Goal: Task Accomplishment & Management: Manage account settings

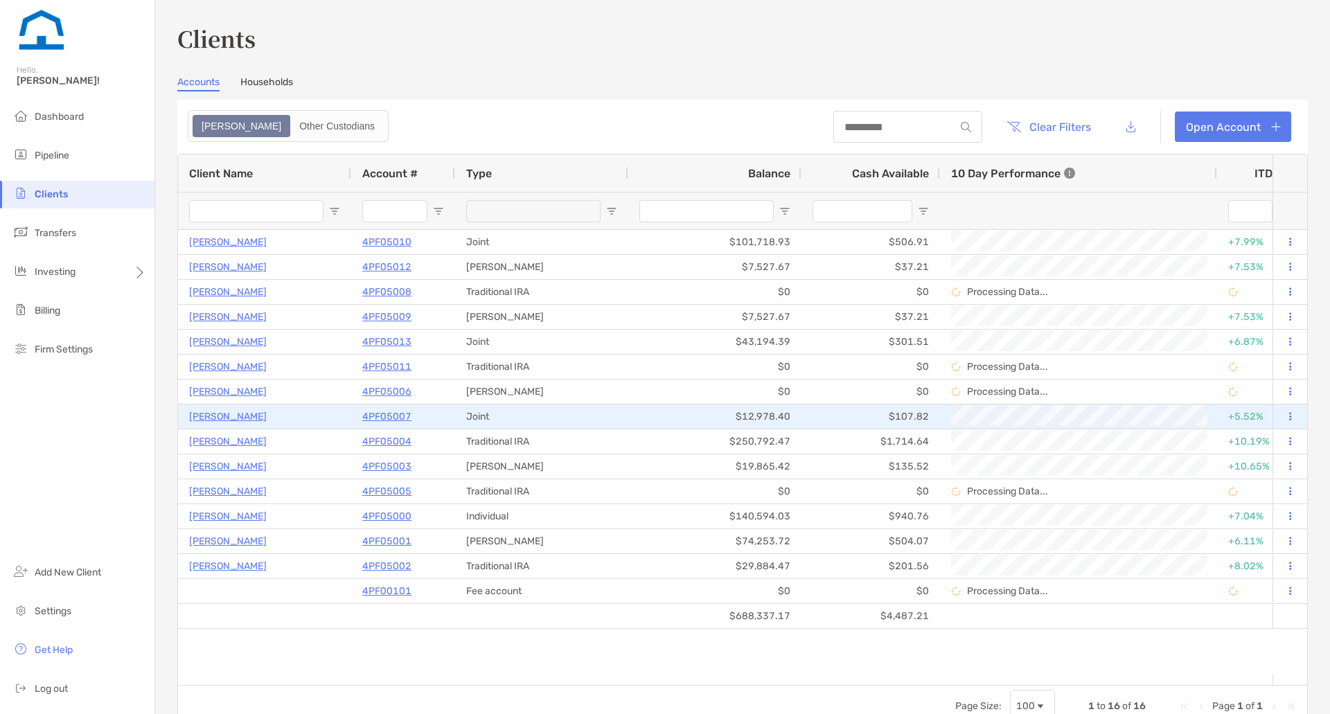
click at [222, 417] on p "[PERSON_NAME]" at bounding box center [228, 416] width 78 height 17
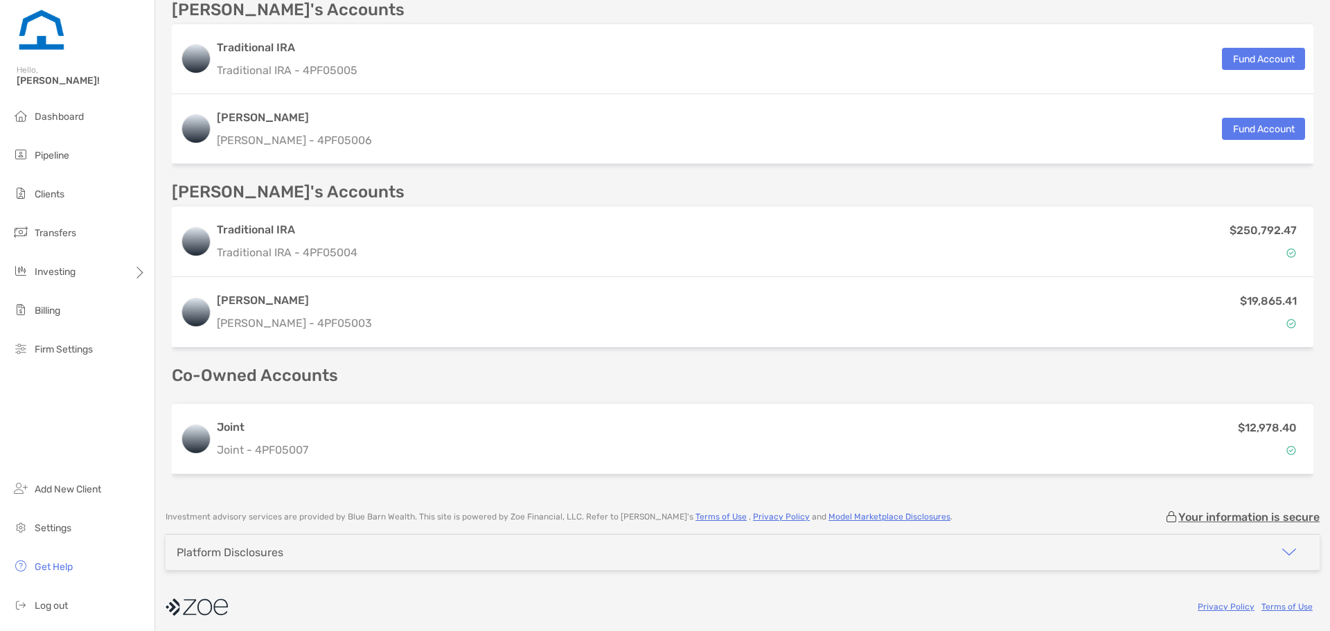
scroll to position [483, 0]
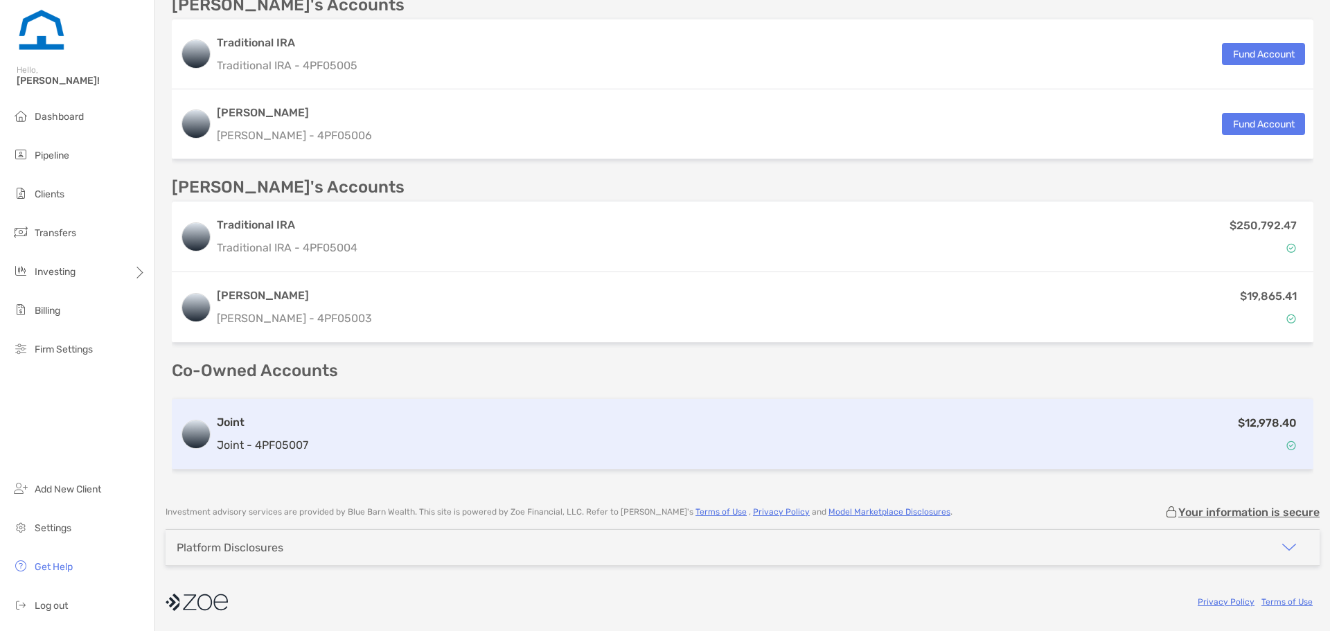
click at [429, 422] on div "$12,978.40" at bounding box center [809, 434] width 991 height 40
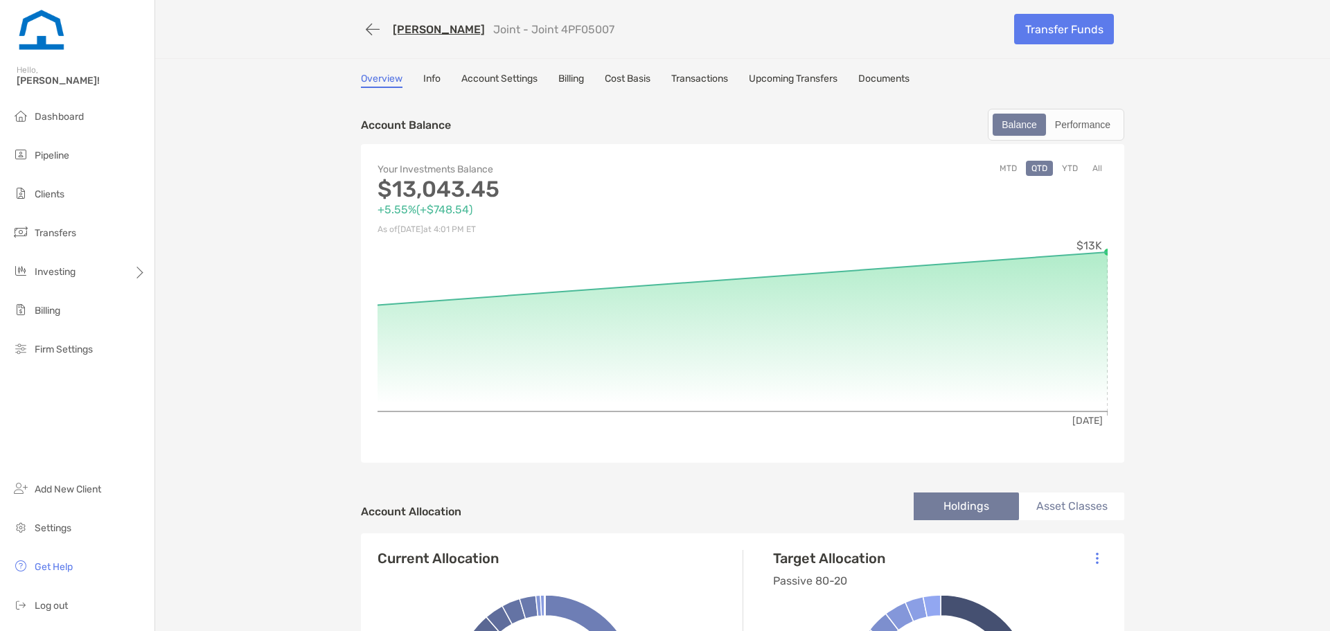
click at [639, 77] on link "Cost Basis" at bounding box center [628, 80] width 46 height 15
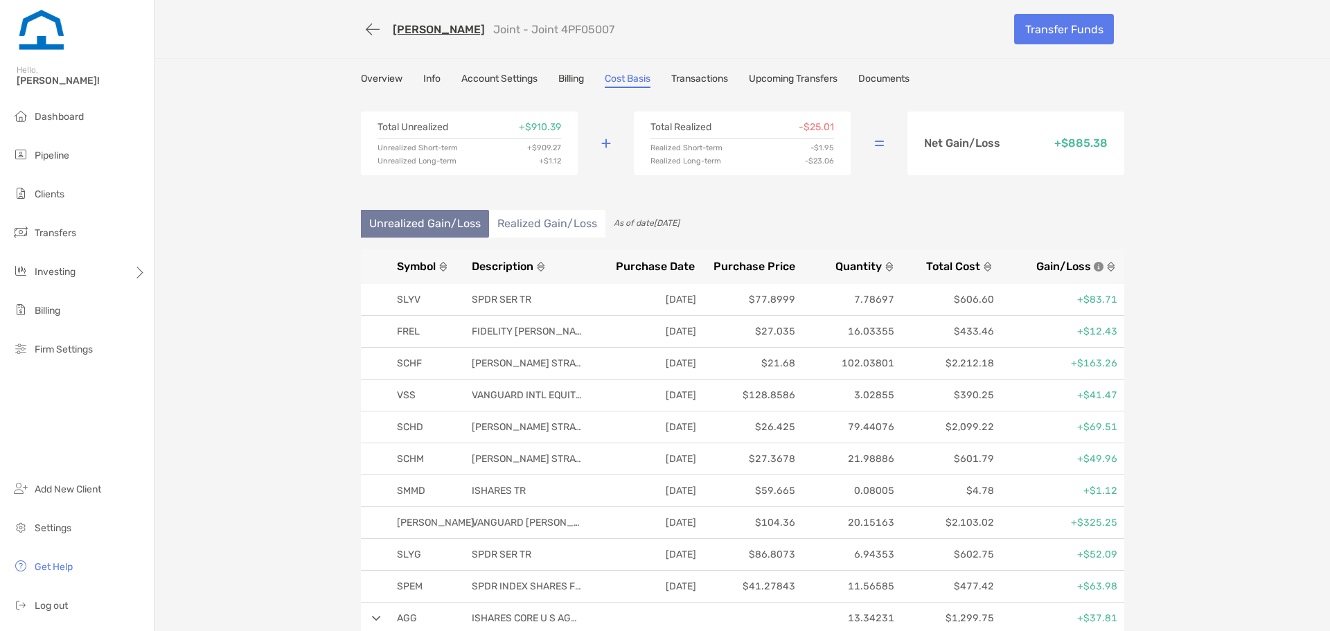
scroll to position [27, 0]
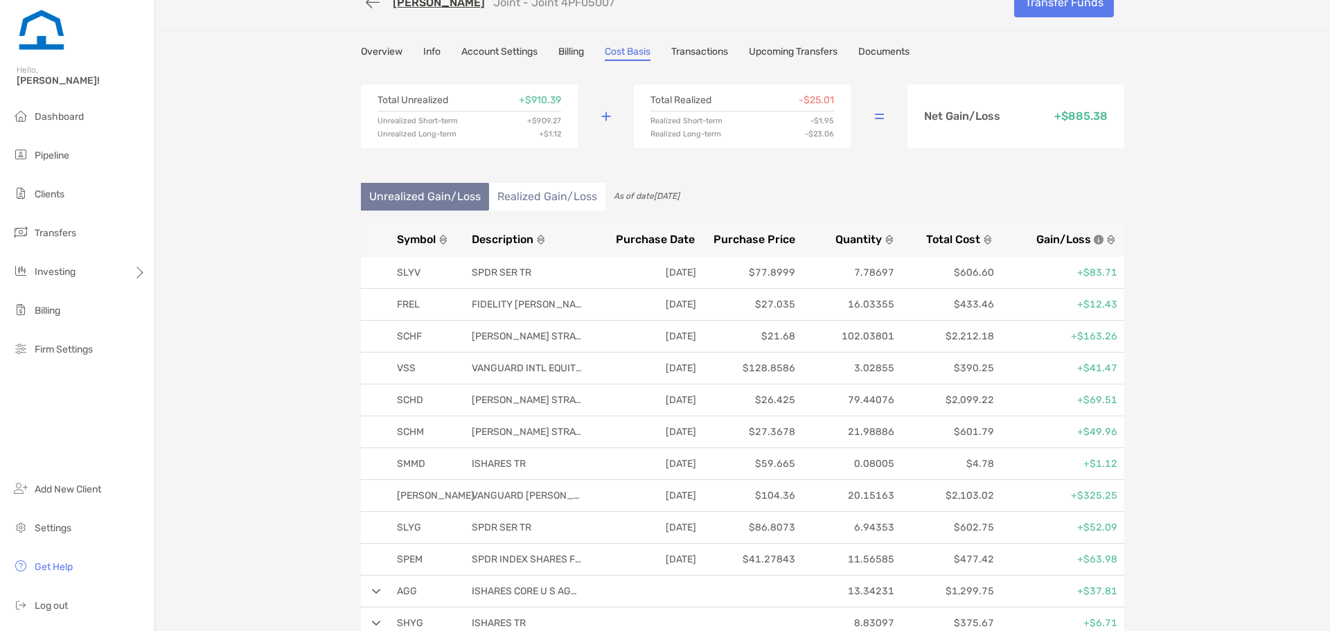
click at [314, 344] on div "[PERSON_NAME] Joint - Joint 4PF05007 Transfer Funds Overview Info Account Setti…" at bounding box center [742, 322] width 1174 height 699
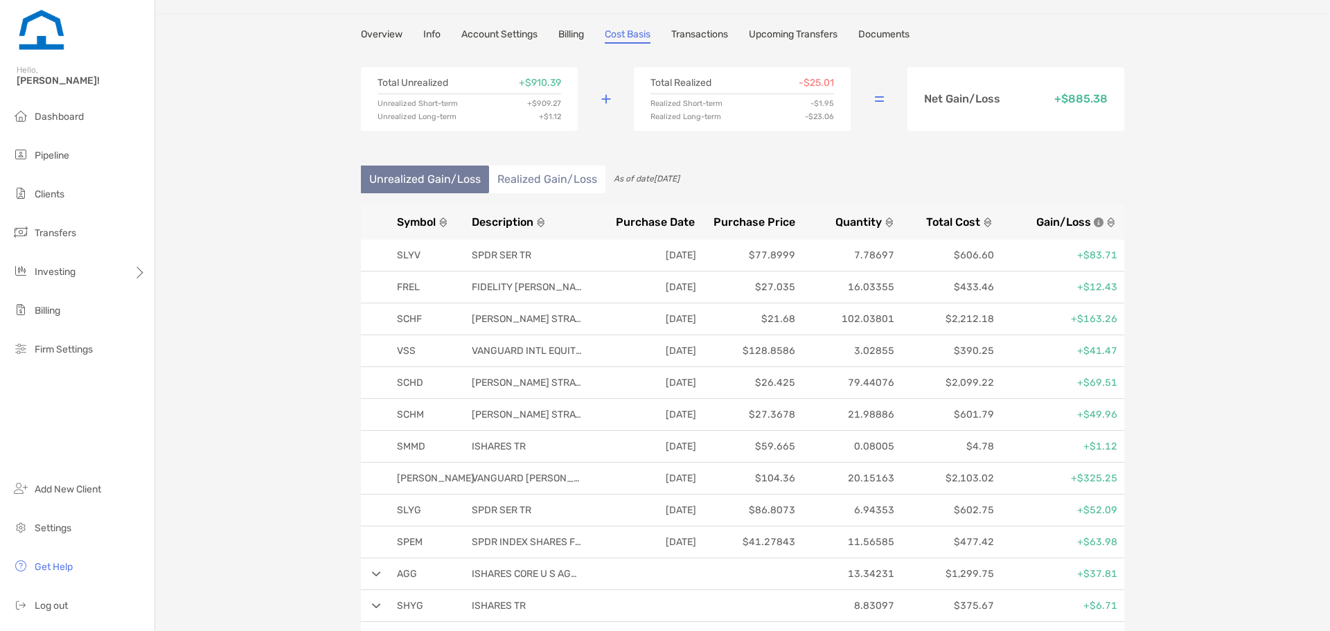
scroll to position [0, 0]
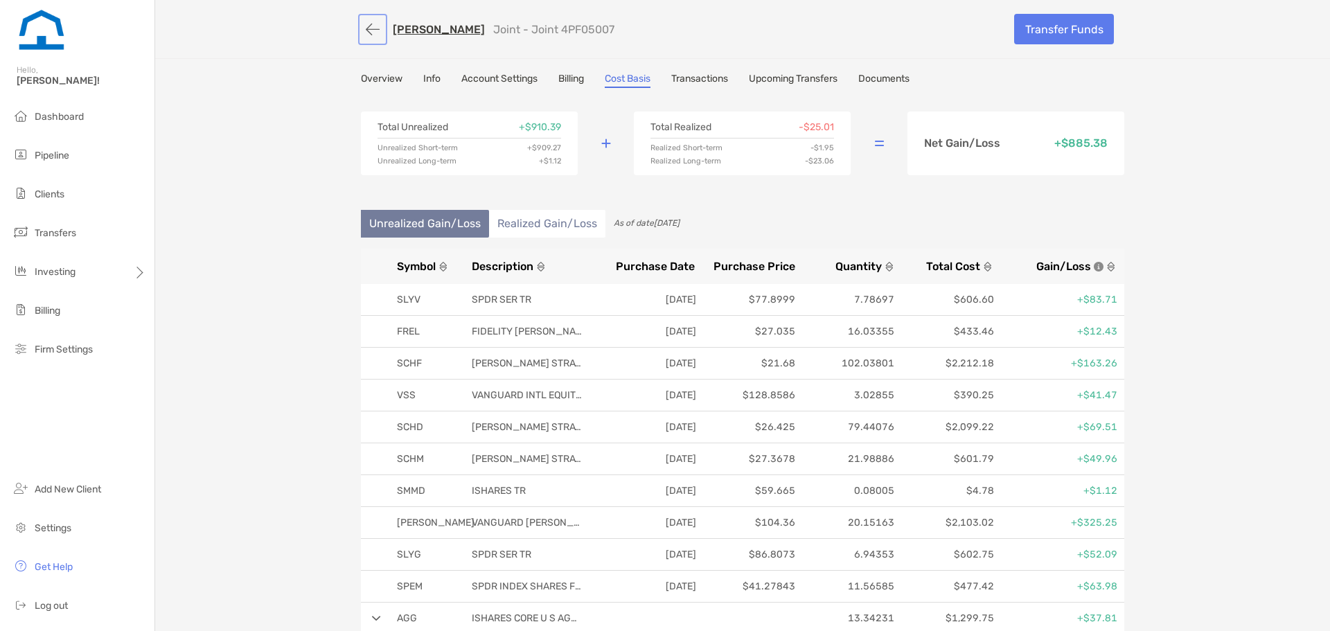
click at [363, 35] on button "button" at bounding box center [373, 30] width 24 height 26
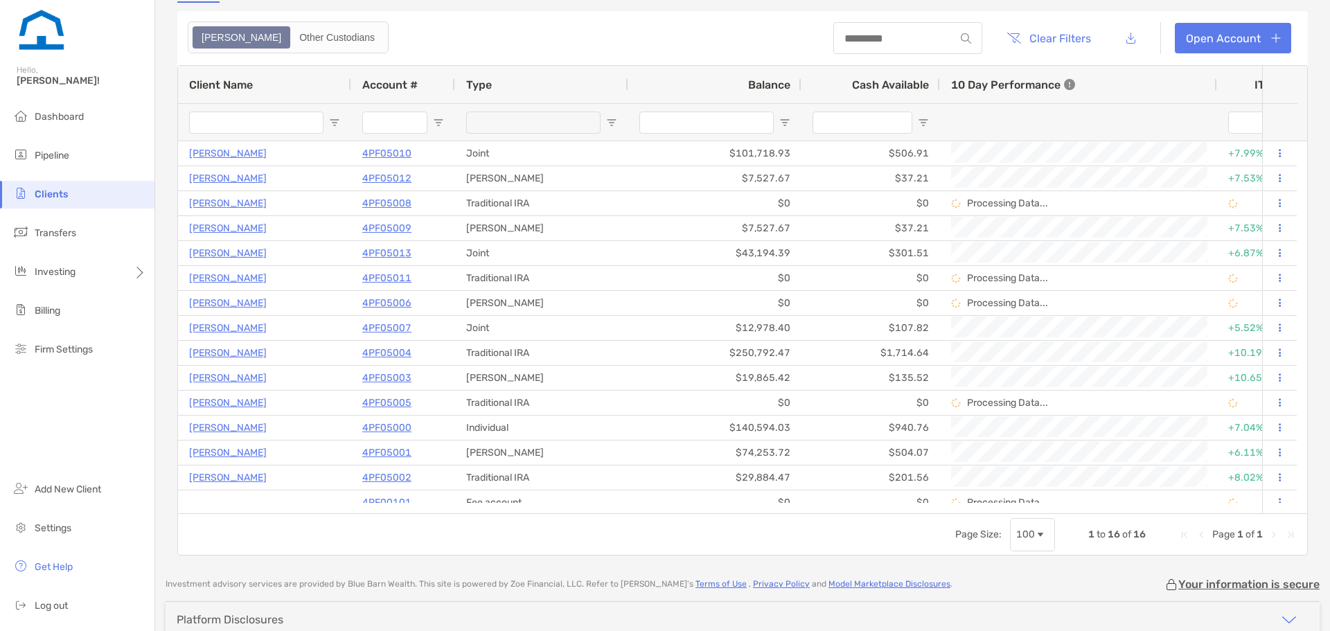
scroll to position [116, 0]
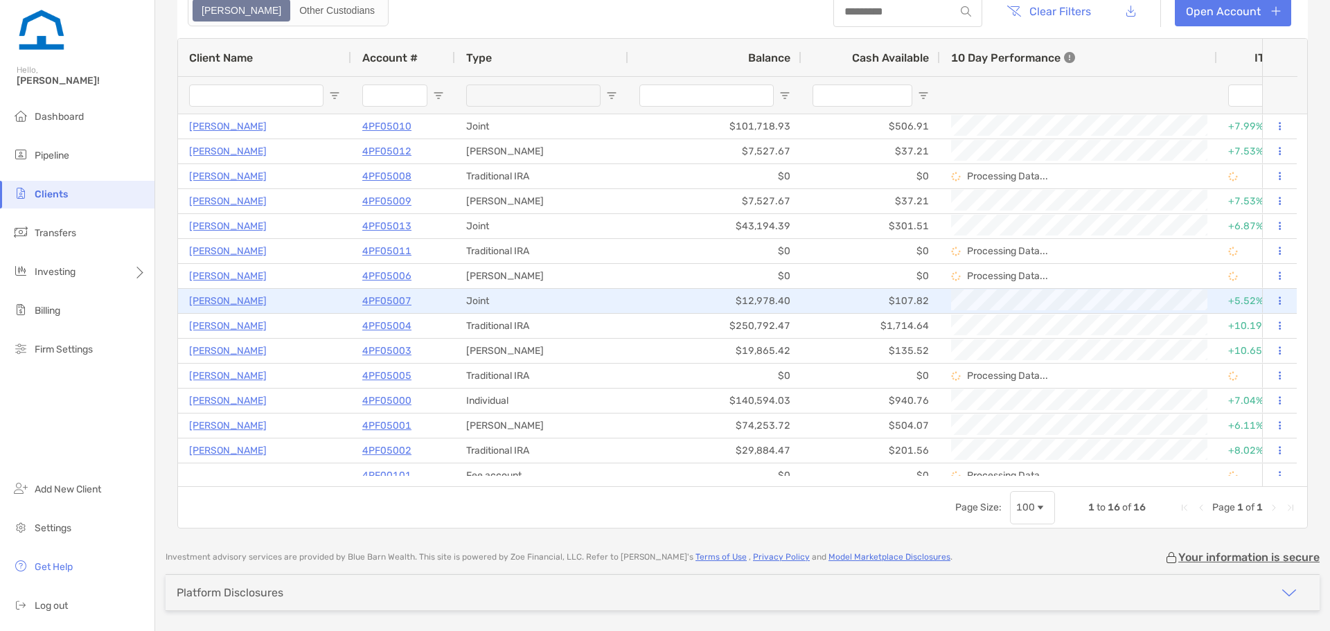
click at [240, 296] on p "[PERSON_NAME]" at bounding box center [228, 300] width 78 height 17
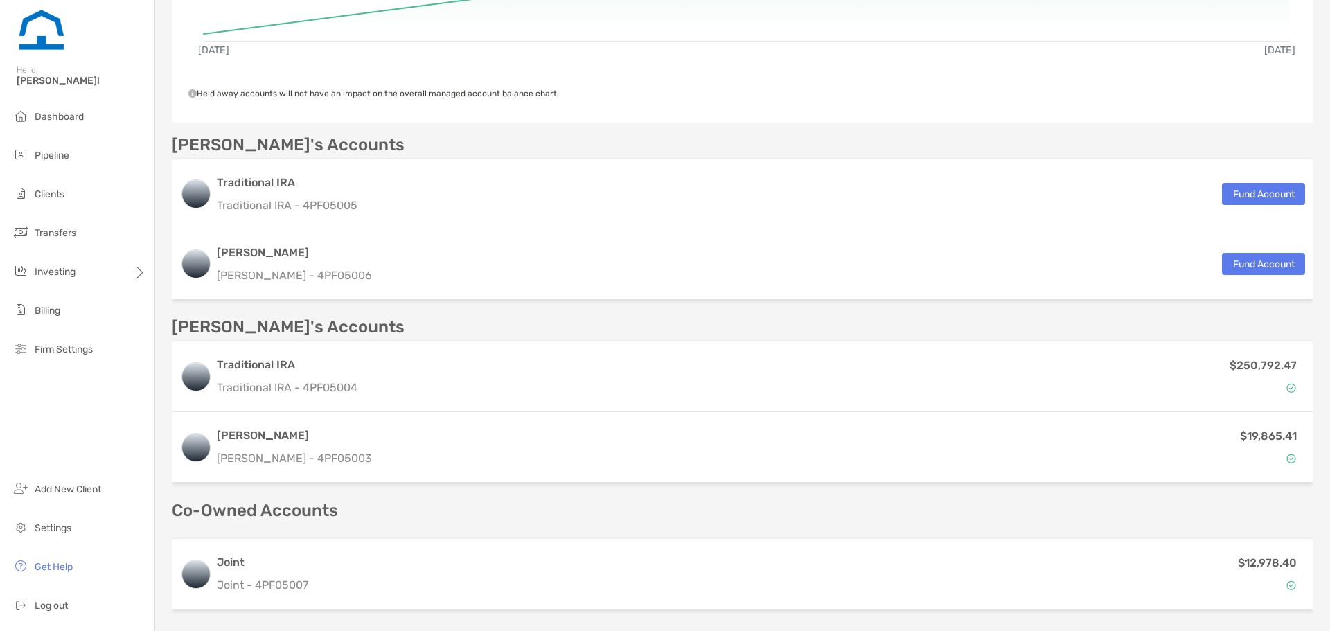
scroll to position [462, 0]
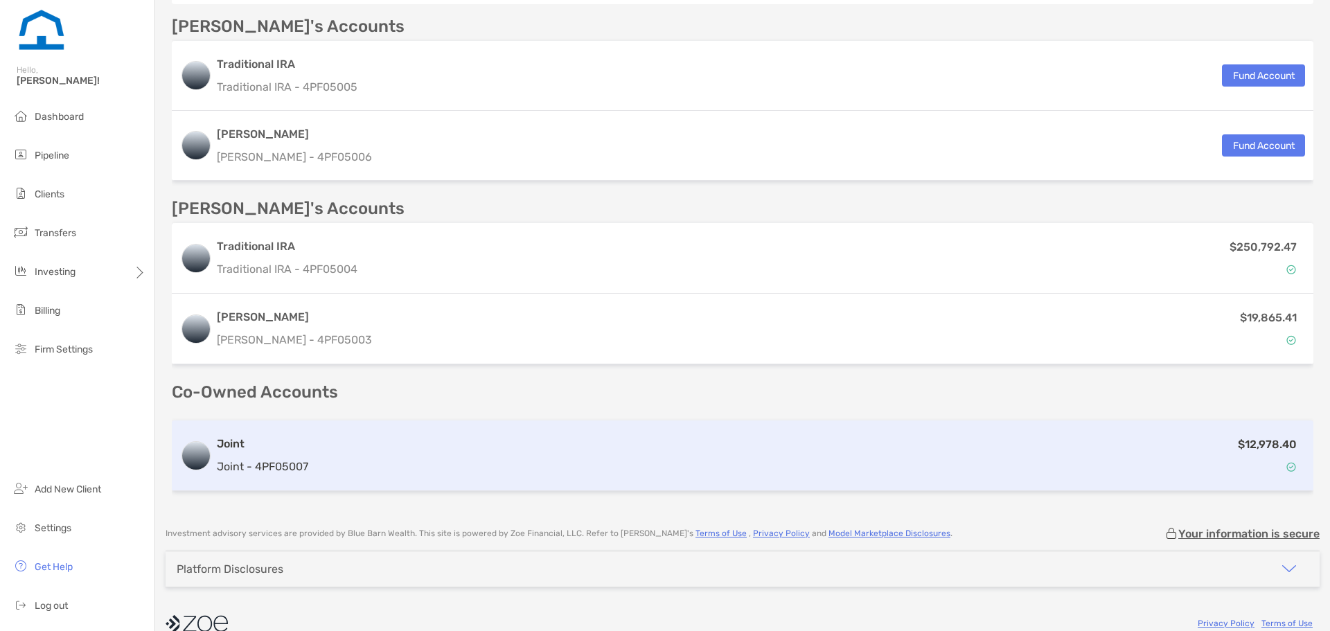
click at [294, 436] on h3 "Joint" at bounding box center [262, 444] width 91 height 17
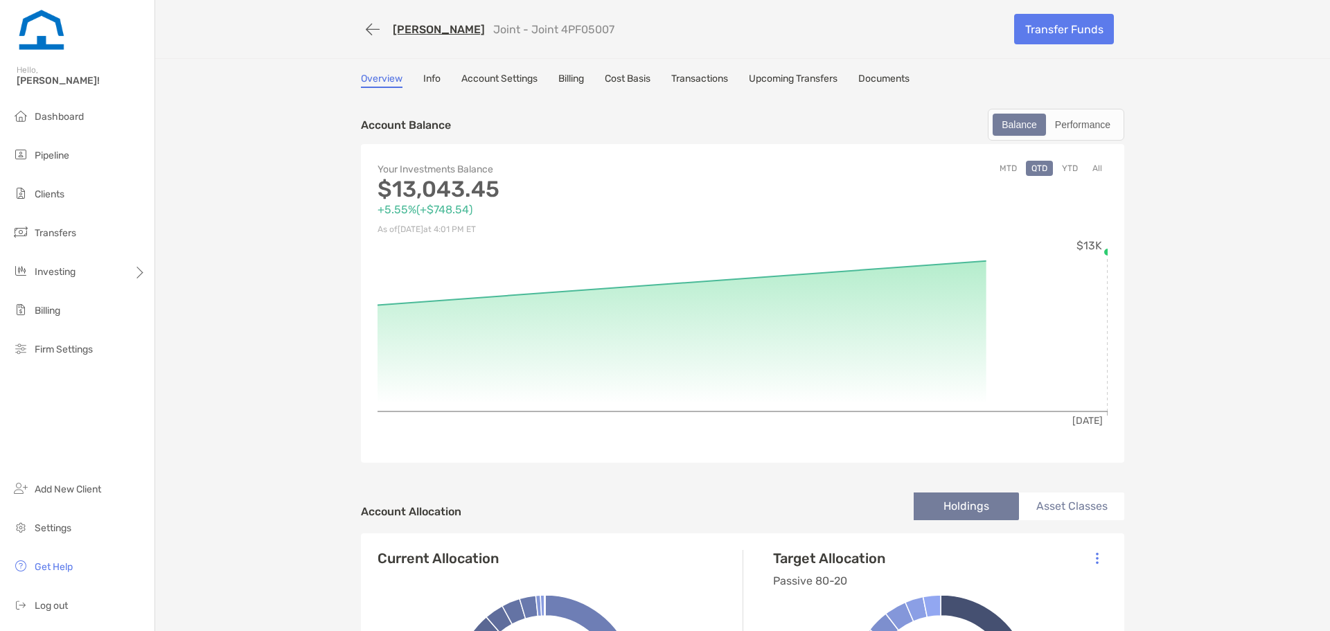
click at [621, 84] on link "Cost Basis" at bounding box center [628, 80] width 46 height 15
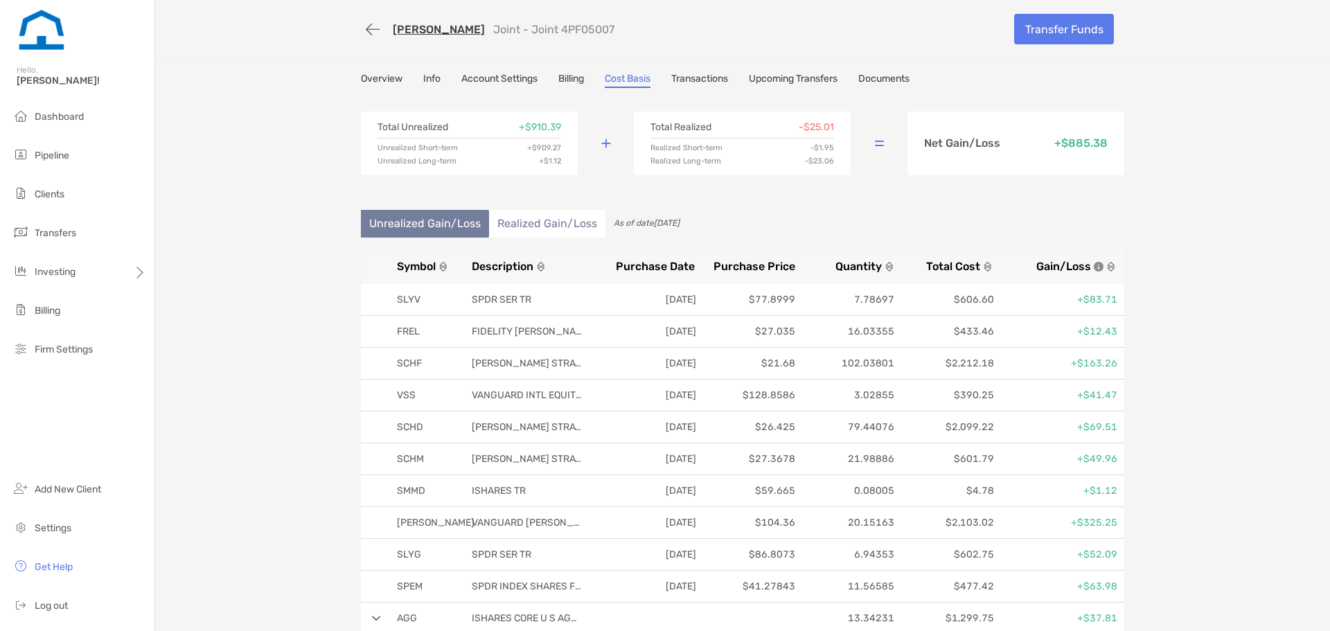
click at [297, 304] on div "[PERSON_NAME] Joint - Joint 4PF05007 Transfer Funds Overview Info Account Setti…" at bounding box center [742, 349] width 1174 height 699
click at [327, 256] on div "[PERSON_NAME] Joint - Joint 4PF05007 Transfer Funds Overview Info Account Setti…" at bounding box center [742, 349] width 1174 height 699
click at [1048, 33] on link "Transfer Funds" at bounding box center [1064, 29] width 100 height 30
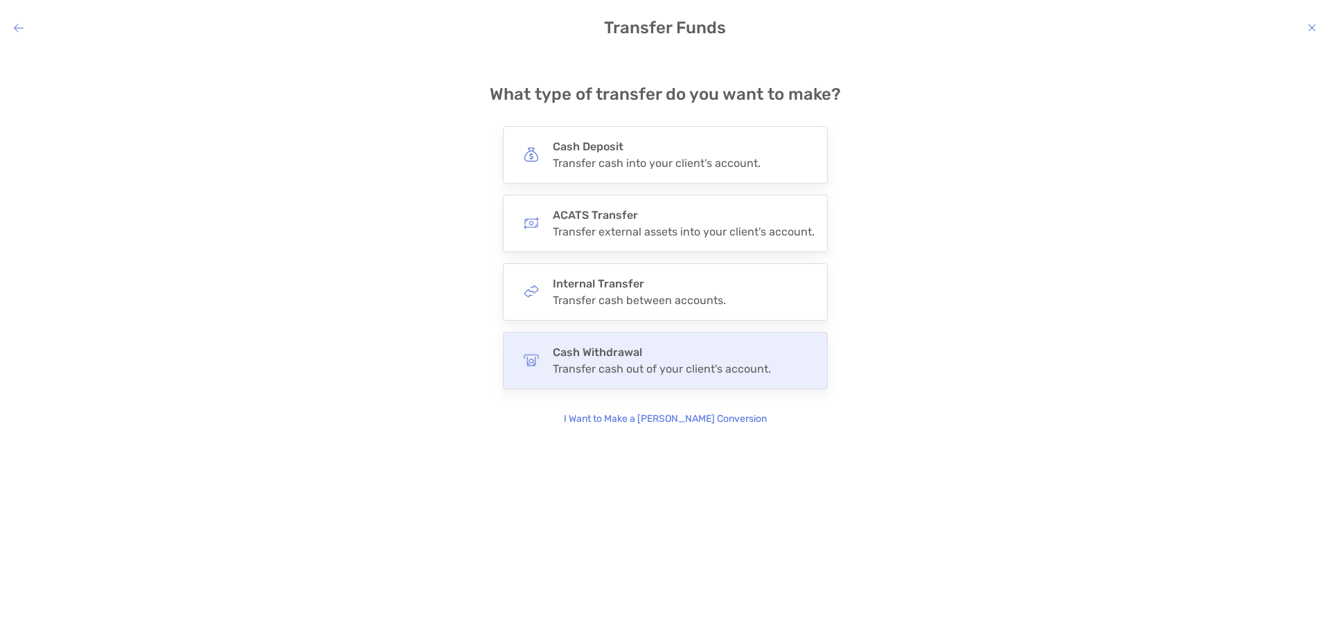
click at [571, 378] on div "Cash Withdrawal Transfer cash out of your client's account." at bounding box center [665, 360] width 325 height 57
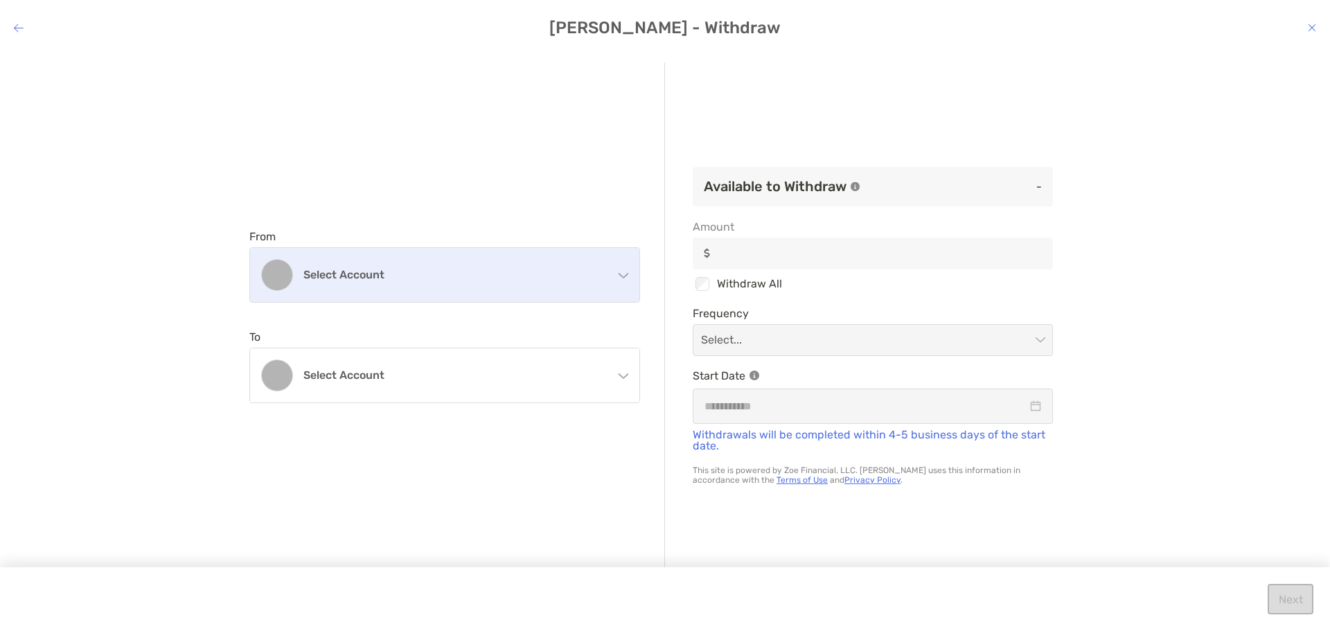
click at [468, 278] on h4 "Select account" at bounding box center [452, 274] width 299 height 13
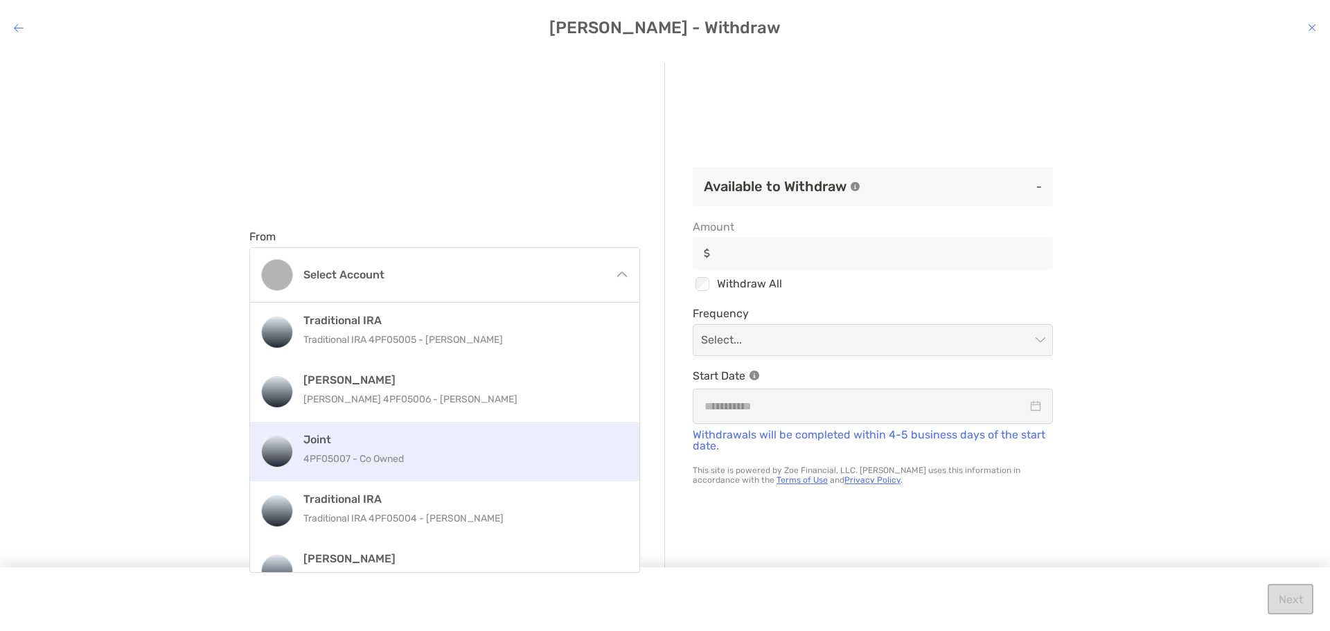
click at [476, 452] on p "4PF05007 - Co Owned" at bounding box center [459, 458] width 312 height 17
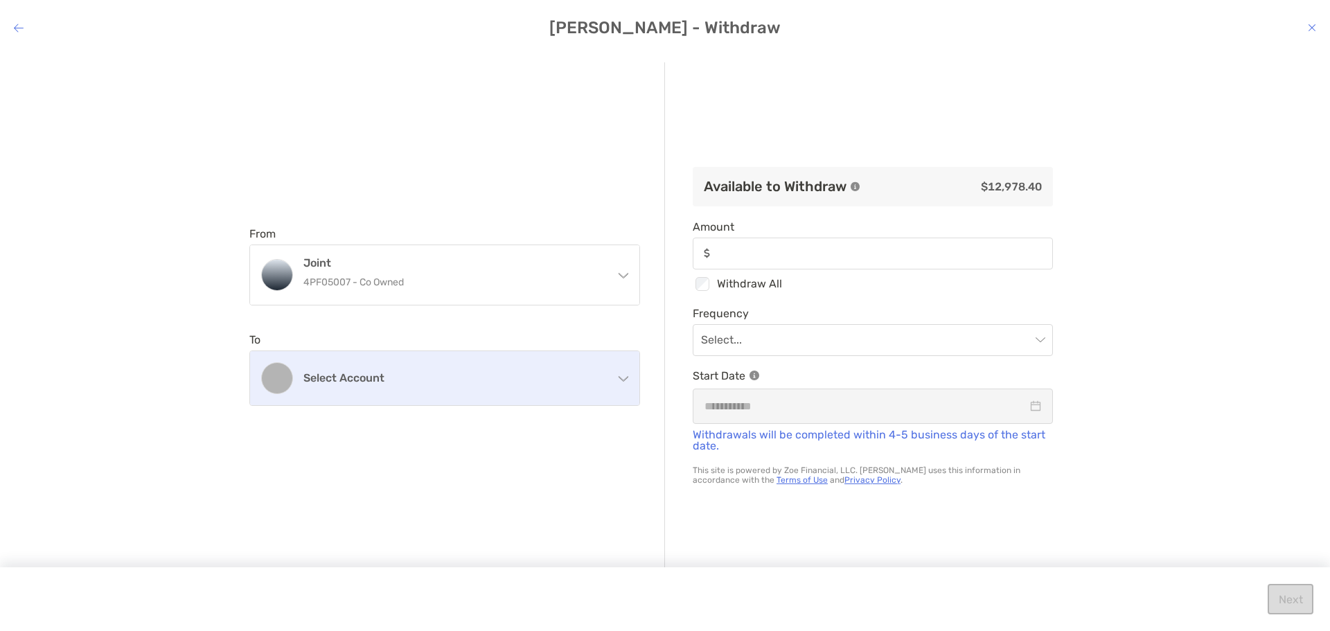
click at [418, 384] on div "Select account" at bounding box center [444, 378] width 389 height 54
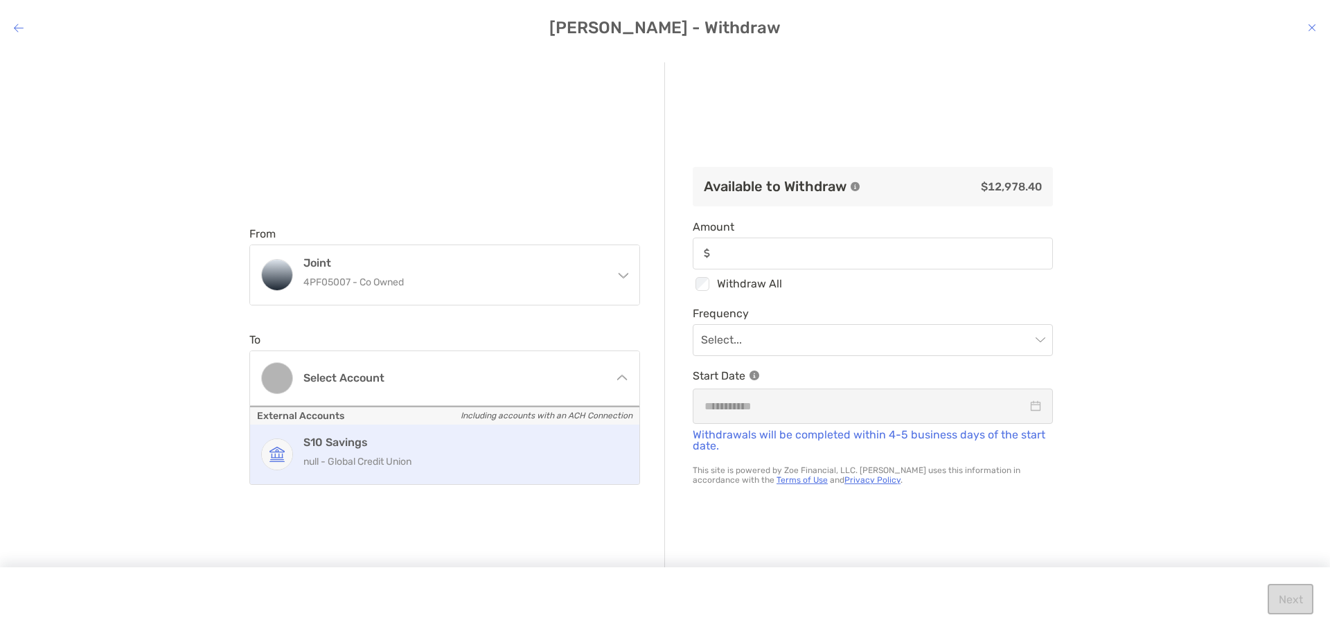
click at [423, 456] on p "null - Global Credit Union" at bounding box center [459, 461] width 312 height 17
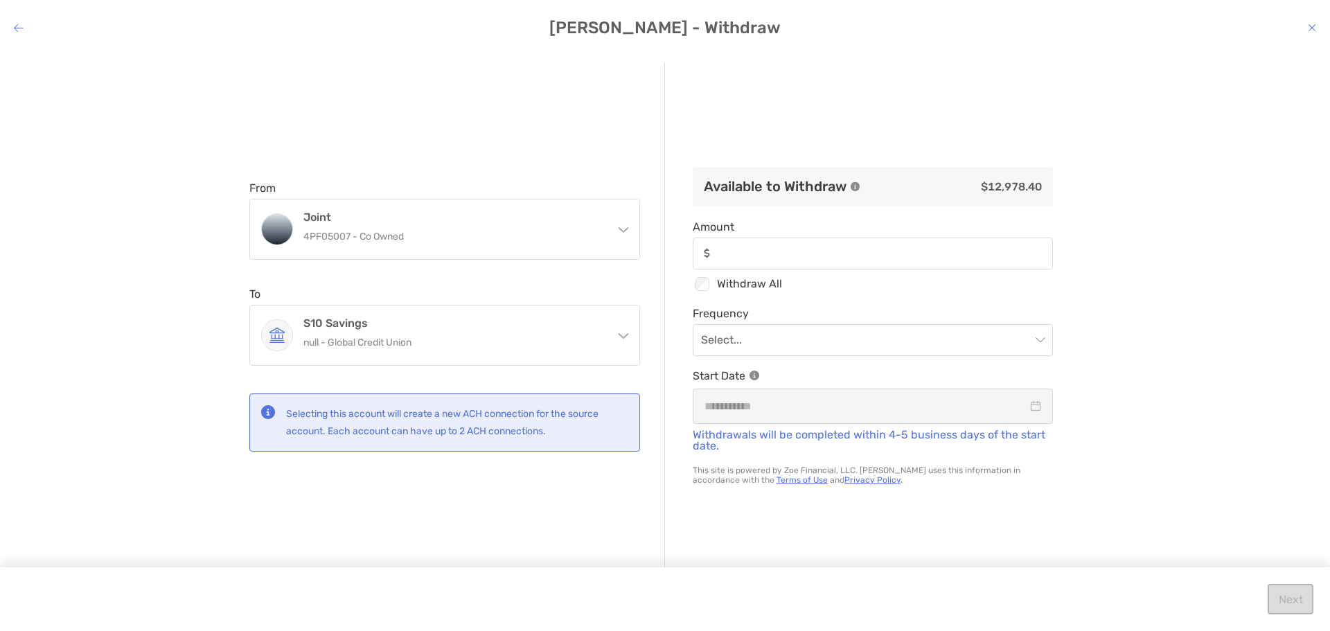
click at [1317, 21] on h4 "[PERSON_NAME] - Withdraw" at bounding box center [665, 27] width 1330 height 19
click at [1309, 28] on icon "modal" at bounding box center [1311, 27] width 8 height 11
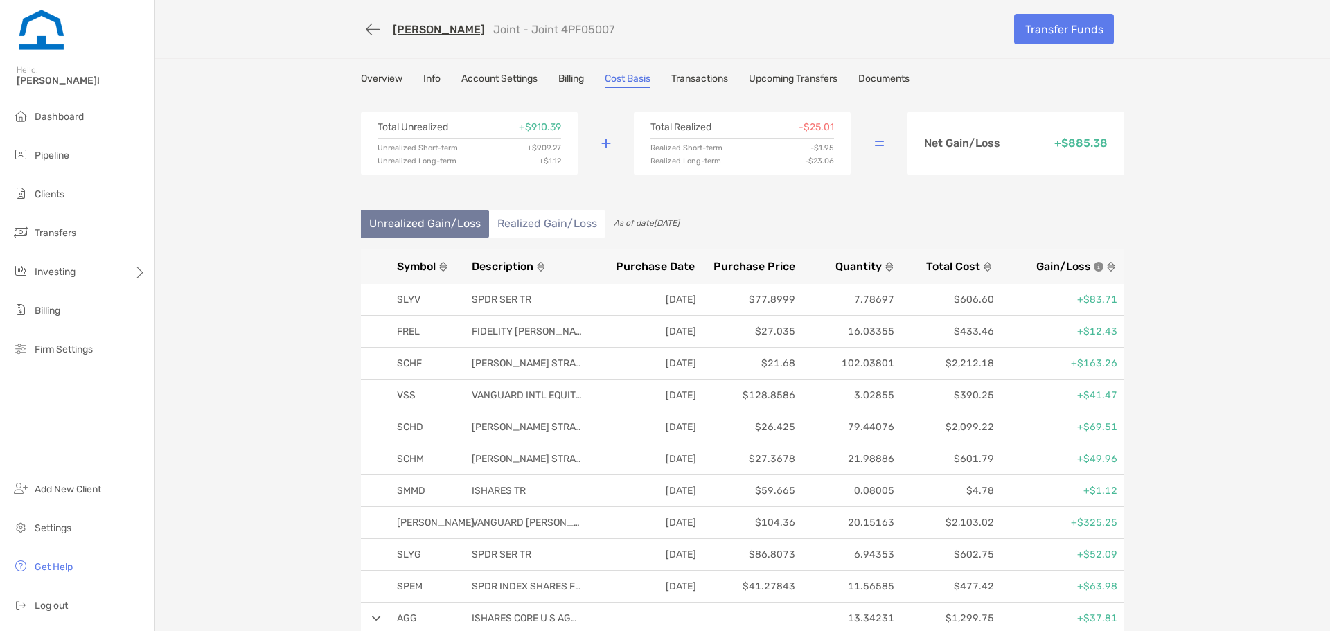
click at [425, 32] on link "[PERSON_NAME]" at bounding box center [439, 29] width 92 height 13
click at [361, 82] on link "Overview" at bounding box center [382, 80] width 42 height 15
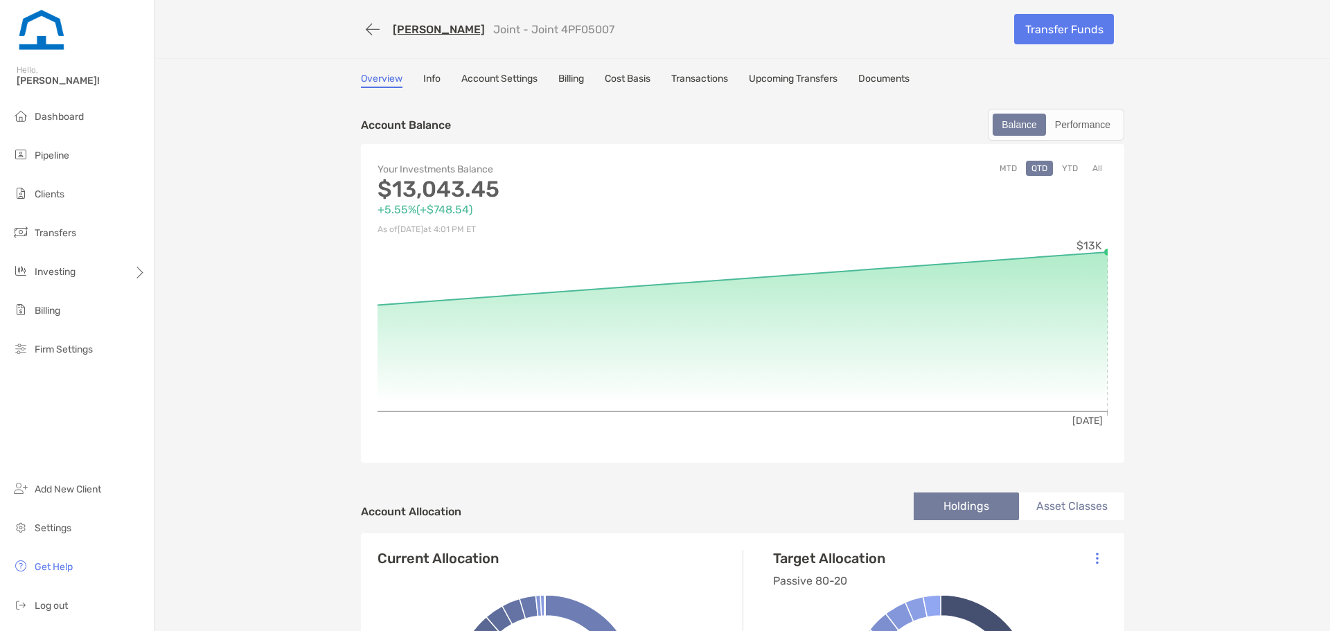
click at [613, 80] on link "Cost Basis" at bounding box center [628, 80] width 46 height 15
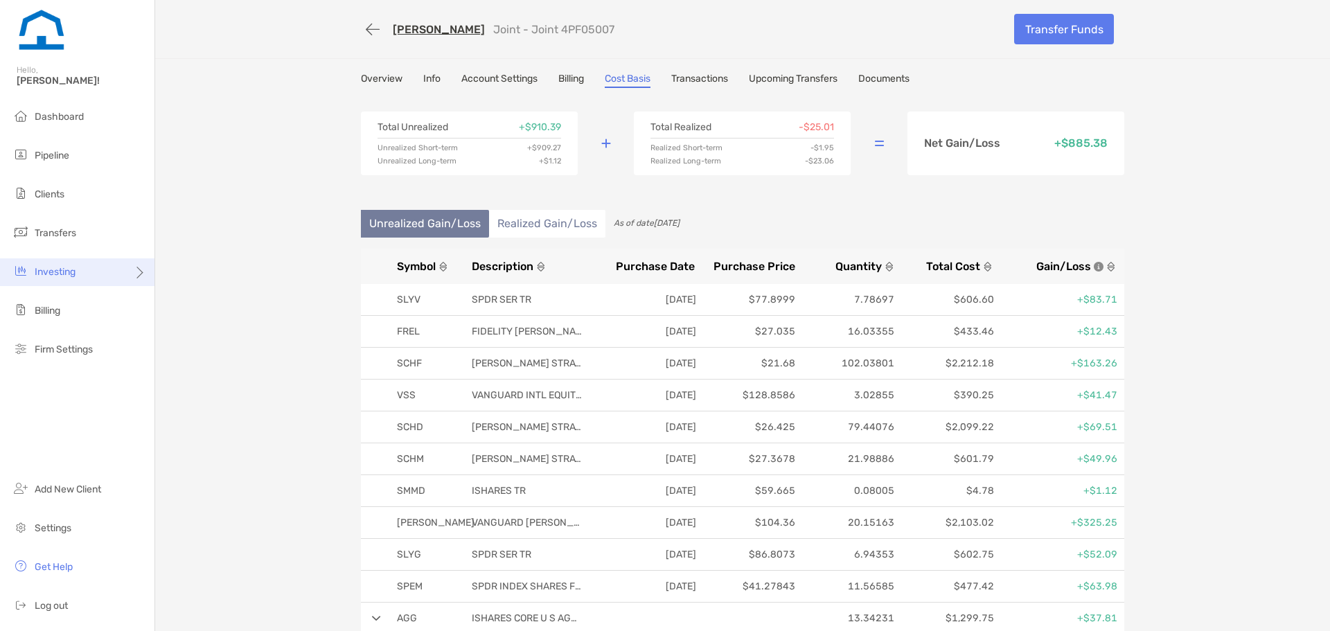
click at [84, 263] on div "Investing" at bounding box center [77, 272] width 154 height 28
click at [188, 289] on li "Rebalancing" at bounding box center [216, 300] width 124 height 28
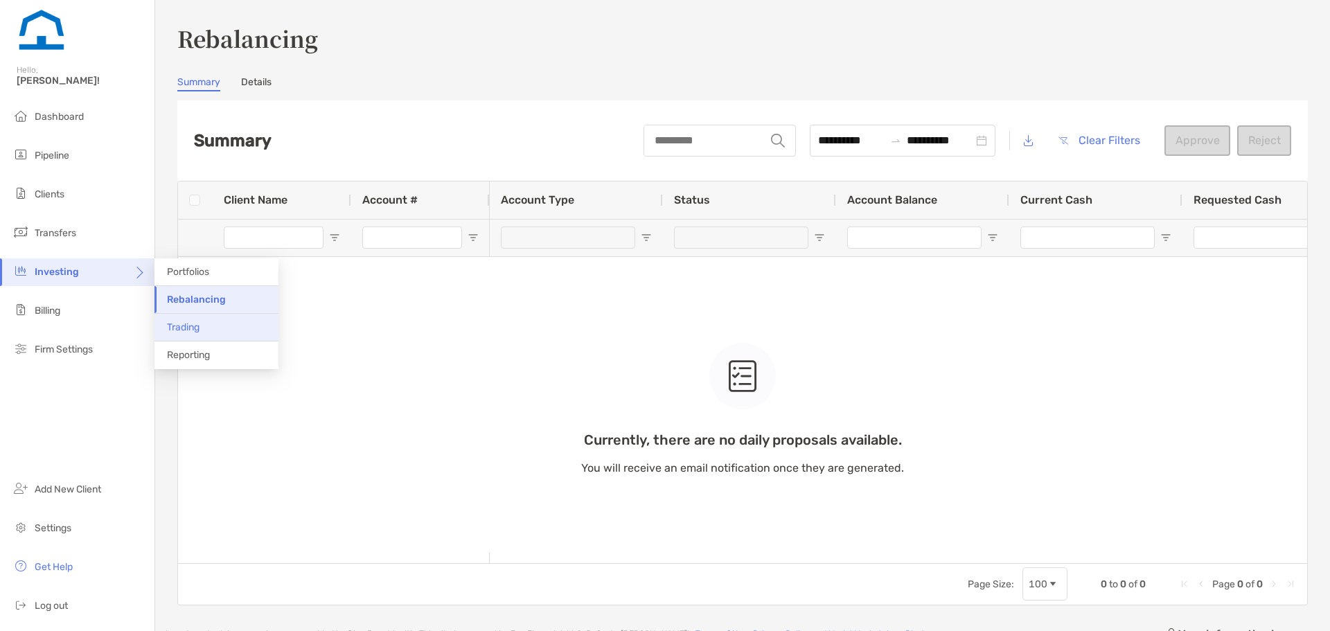
click at [178, 323] on span "Trading" at bounding box center [183, 327] width 33 height 12
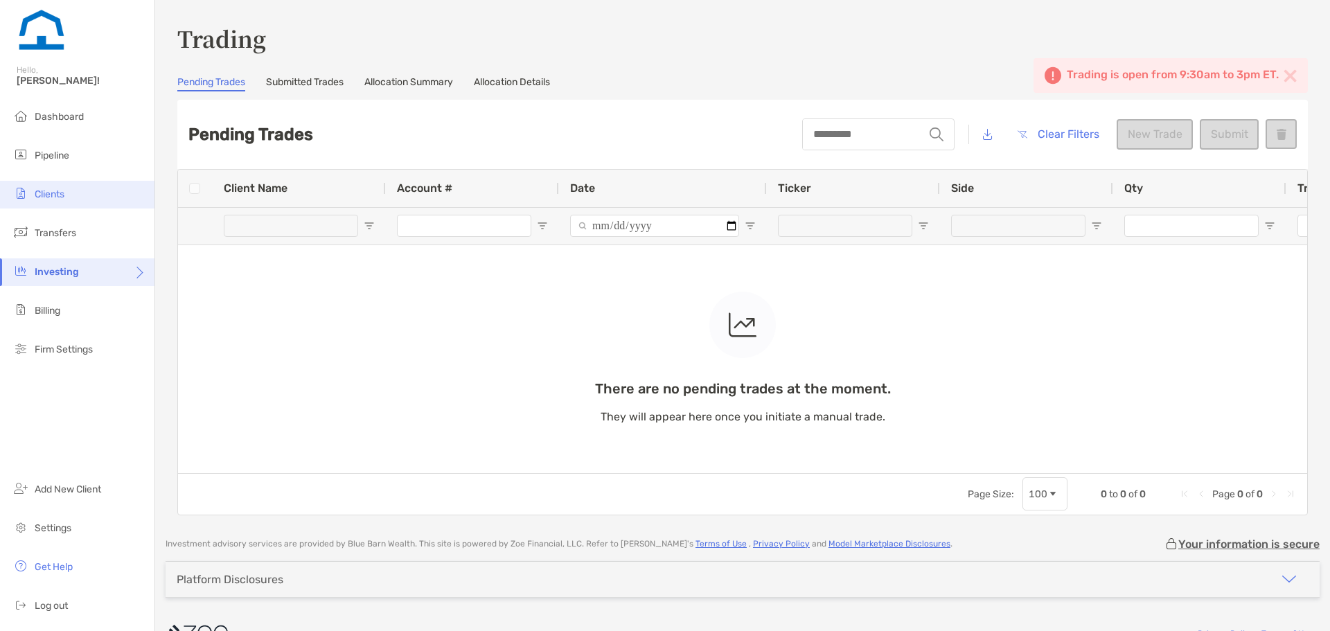
click at [91, 186] on li "Clients" at bounding box center [77, 195] width 154 height 28
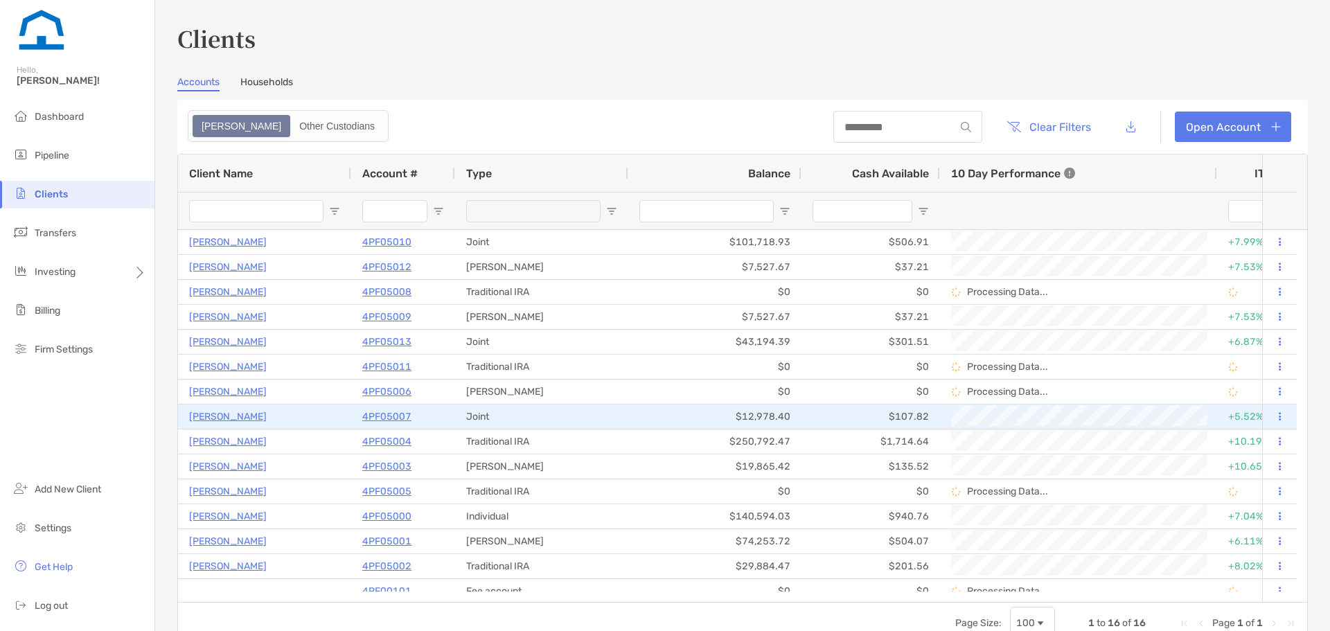
click at [372, 417] on p "4PF05007" at bounding box center [386, 416] width 49 height 17
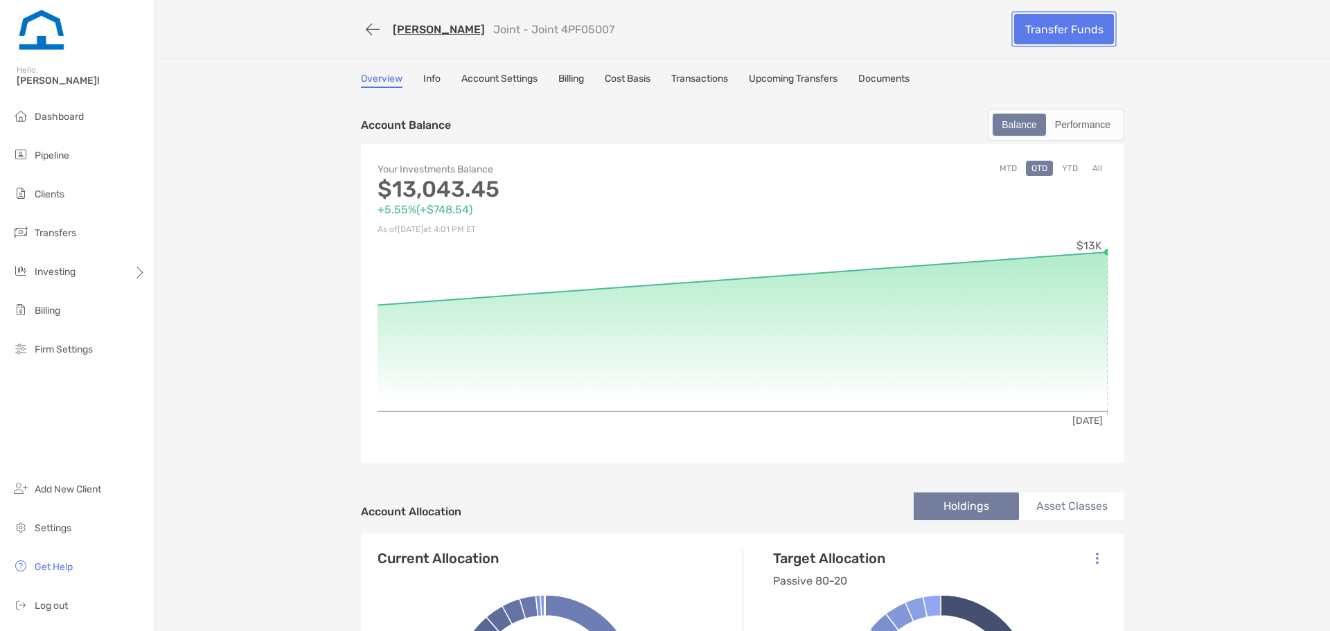
click at [1039, 21] on link "Transfer Funds" at bounding box center [1064, 29] width 100 height 30
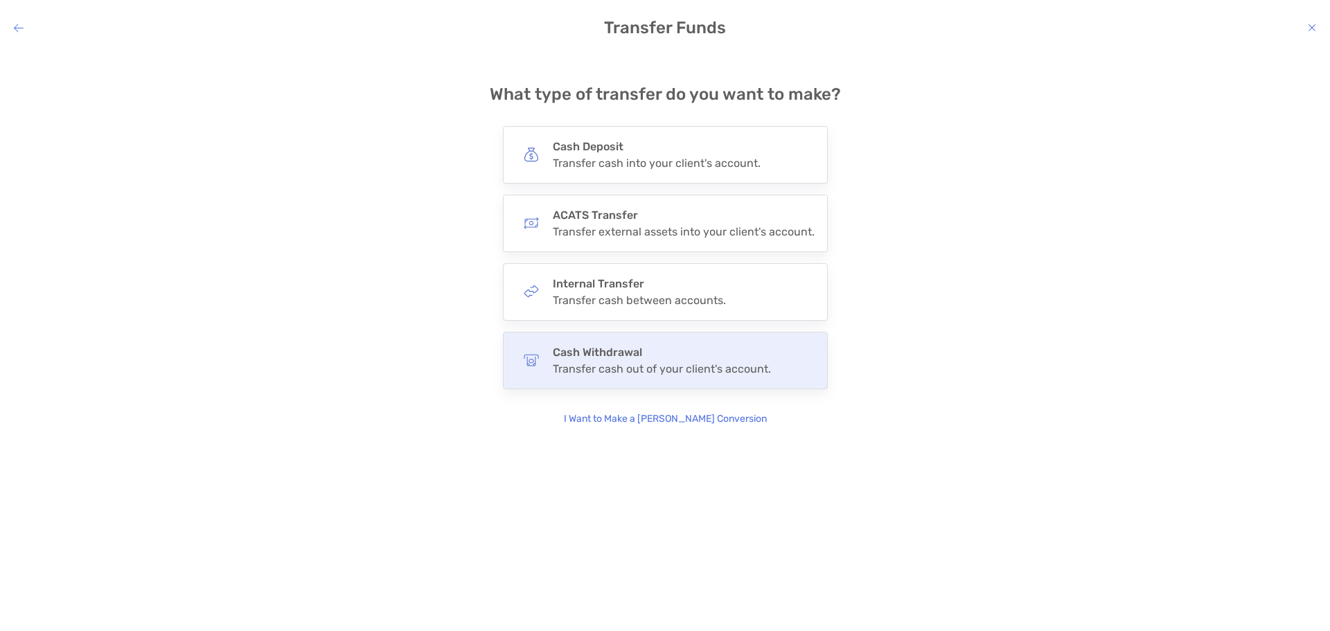
click at [618, 348] on h4 "Cash Withdrawal" at bounding box center [662, 352] width 218 height 13
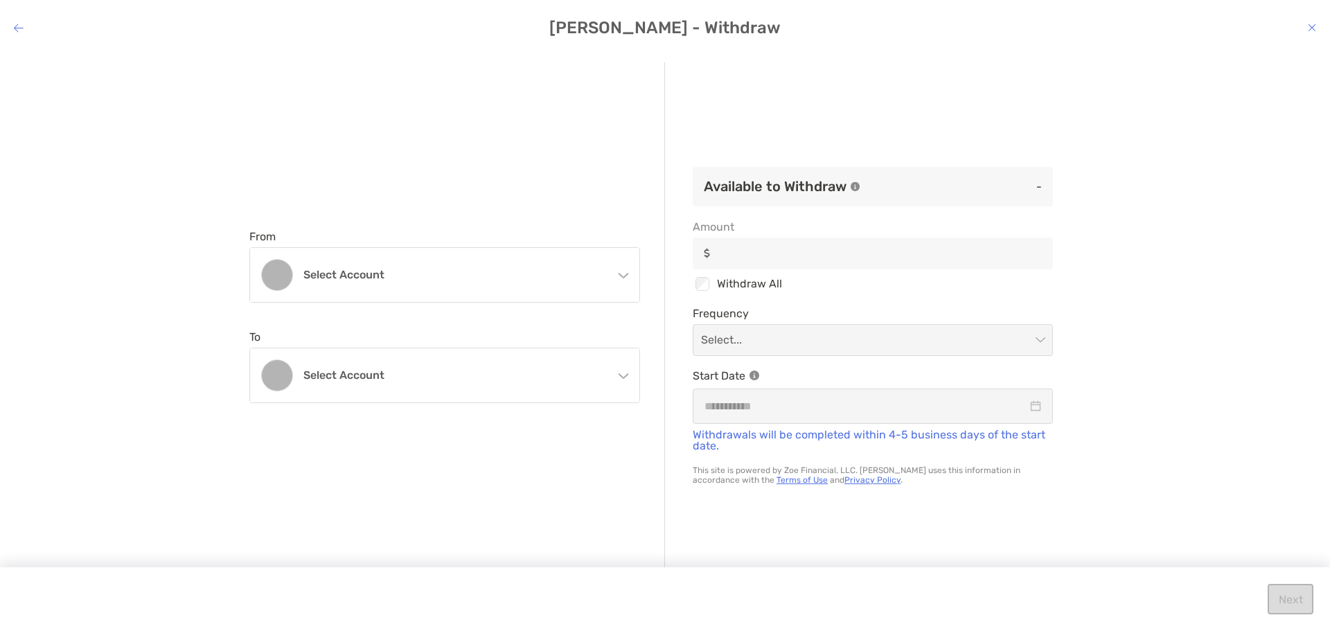
click at [733, 262] on div "modal" at bounding box center [872, 254] width 360 height 32
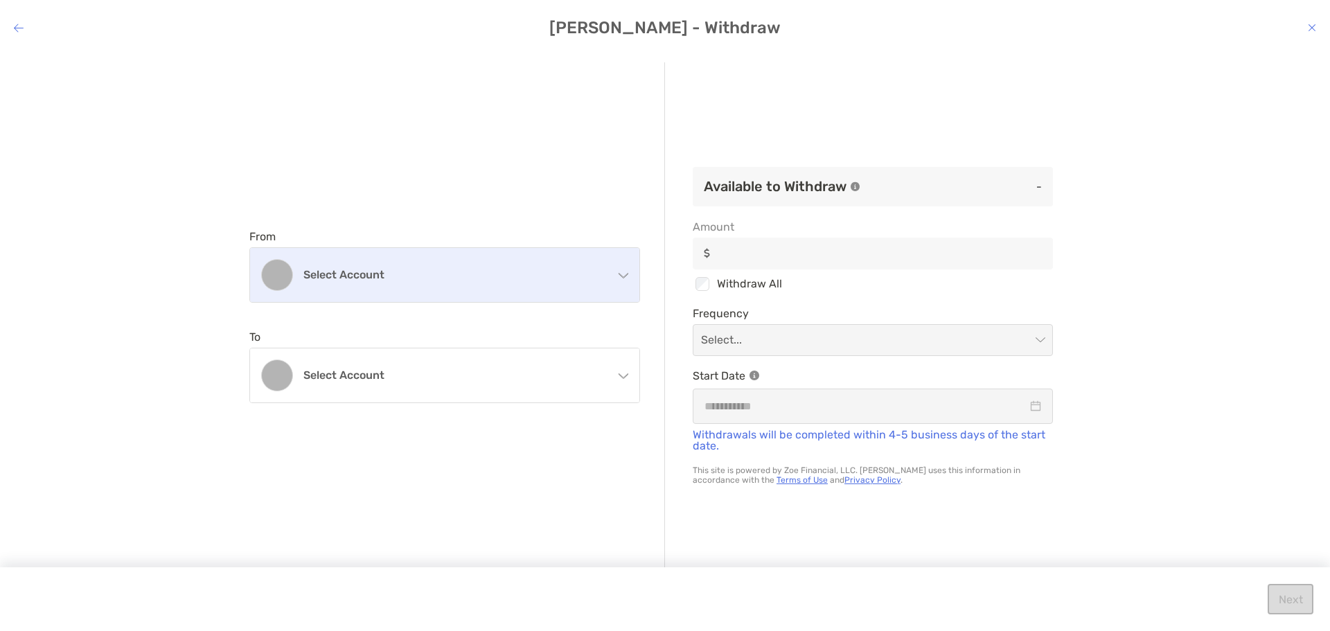
click at [491, 294] on div "Select account" at bounding box center [444, 275] width 389 height 54
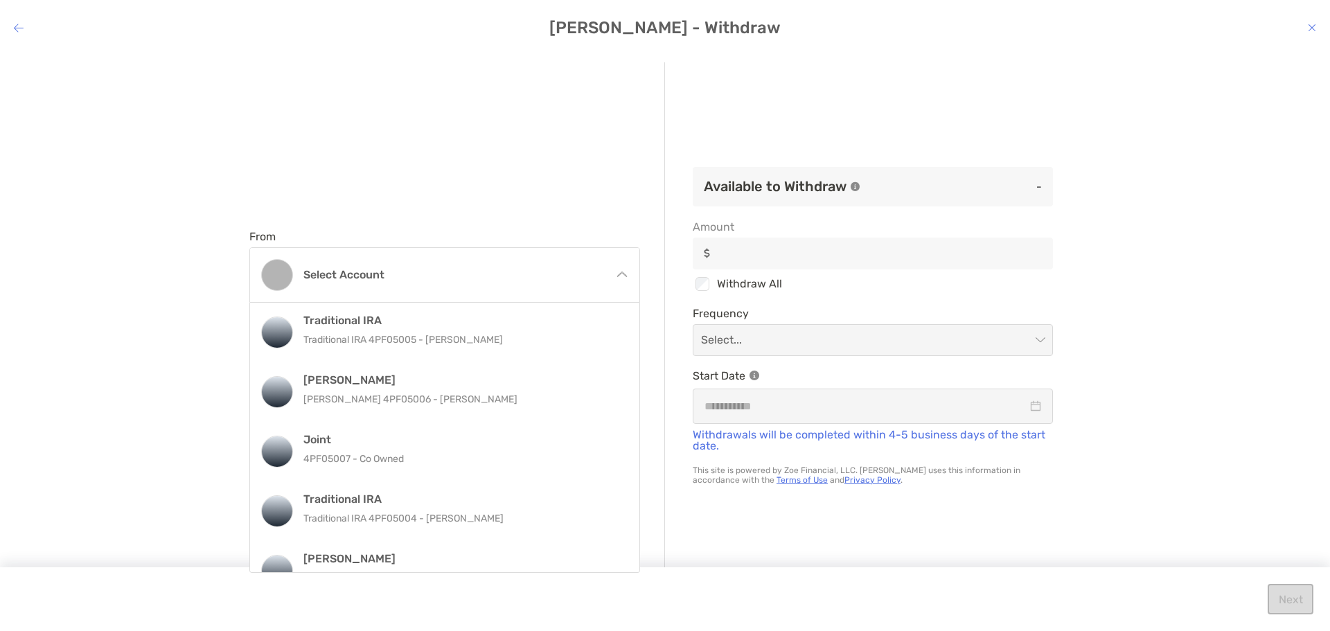
click at [436, 460] on p "4PF05007 - Co Owned" at bounding box center [459, 458] width 312 height 17
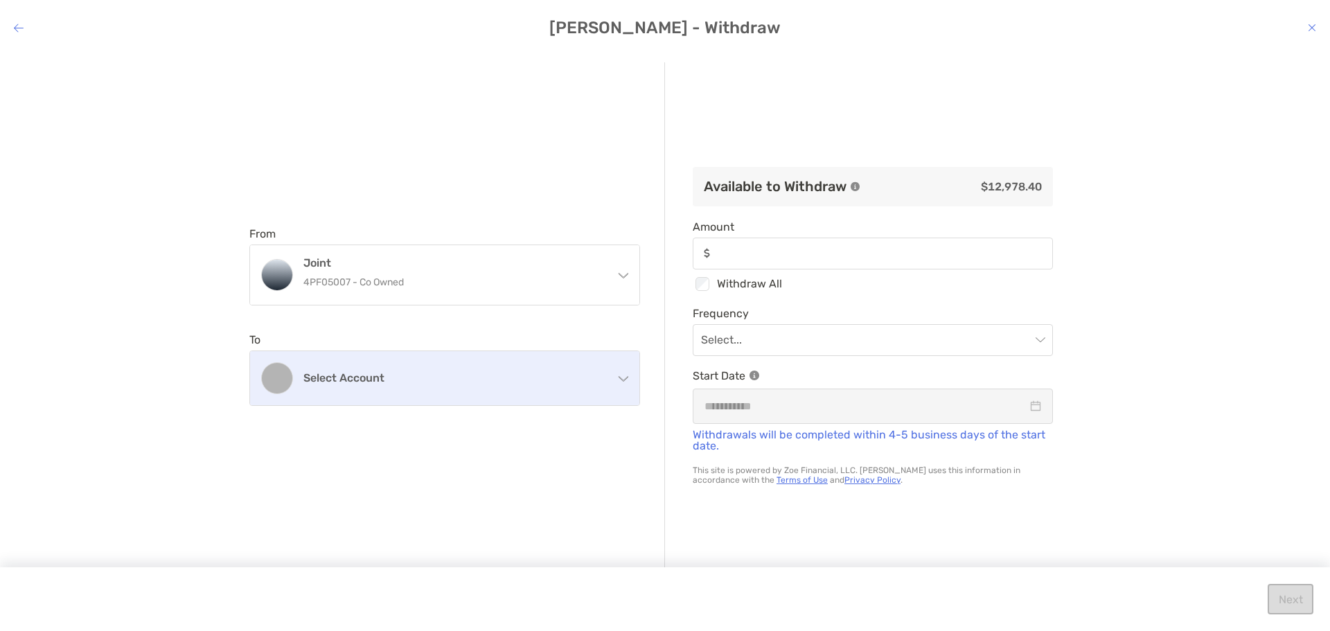
click at [457, 400] on div "Select account" at bounding box center [444, 378] width 389 height 54
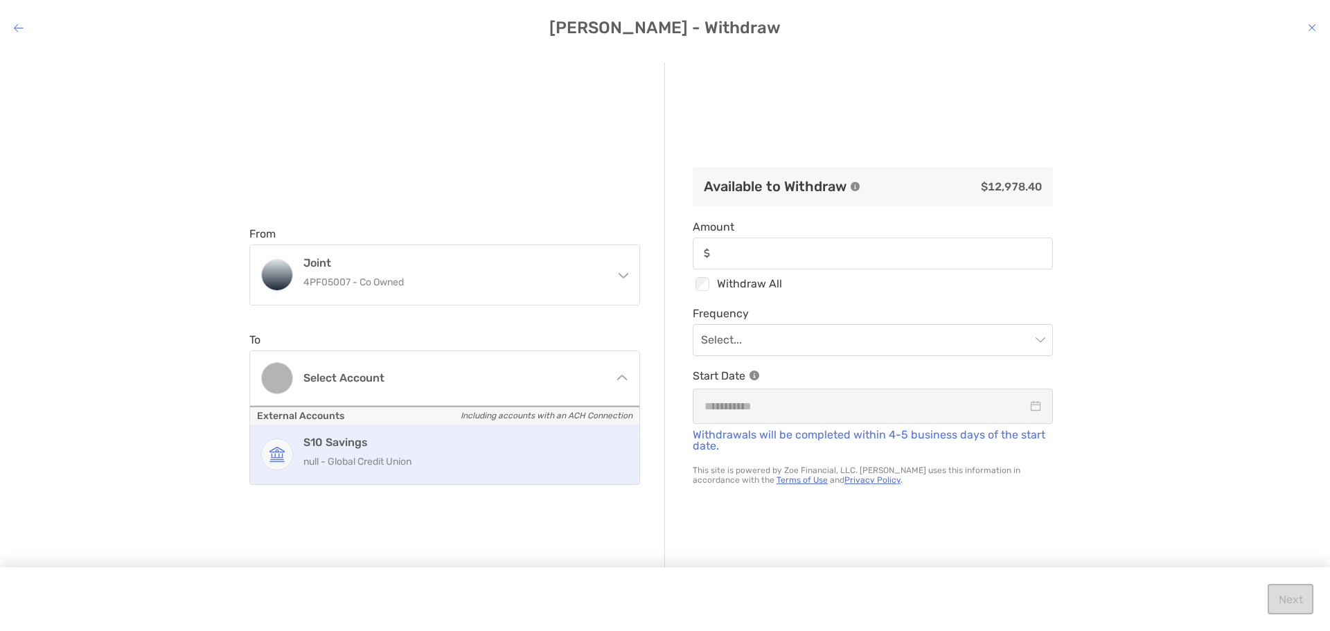
click at [430, 448] on h4 "S10 Savings" at bounding box center [459, 442] width 312 height 13
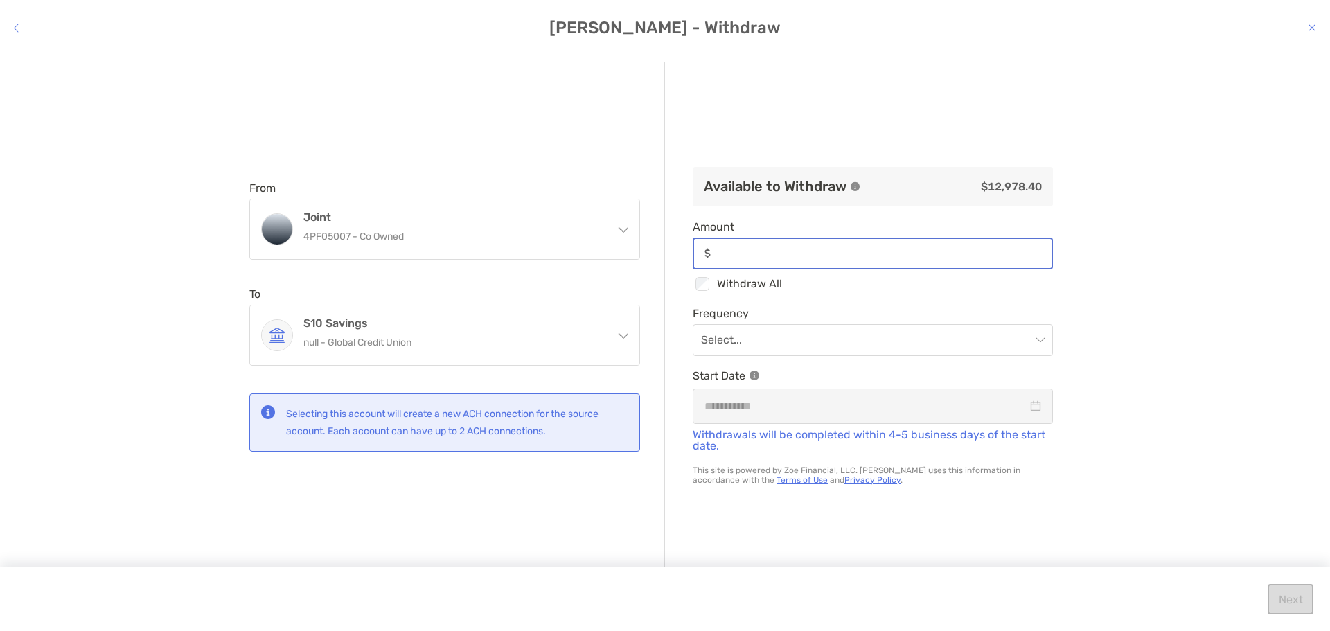
click at [797, 252] on input "Amount" at bounding box center [883, 253] width 335 height 12
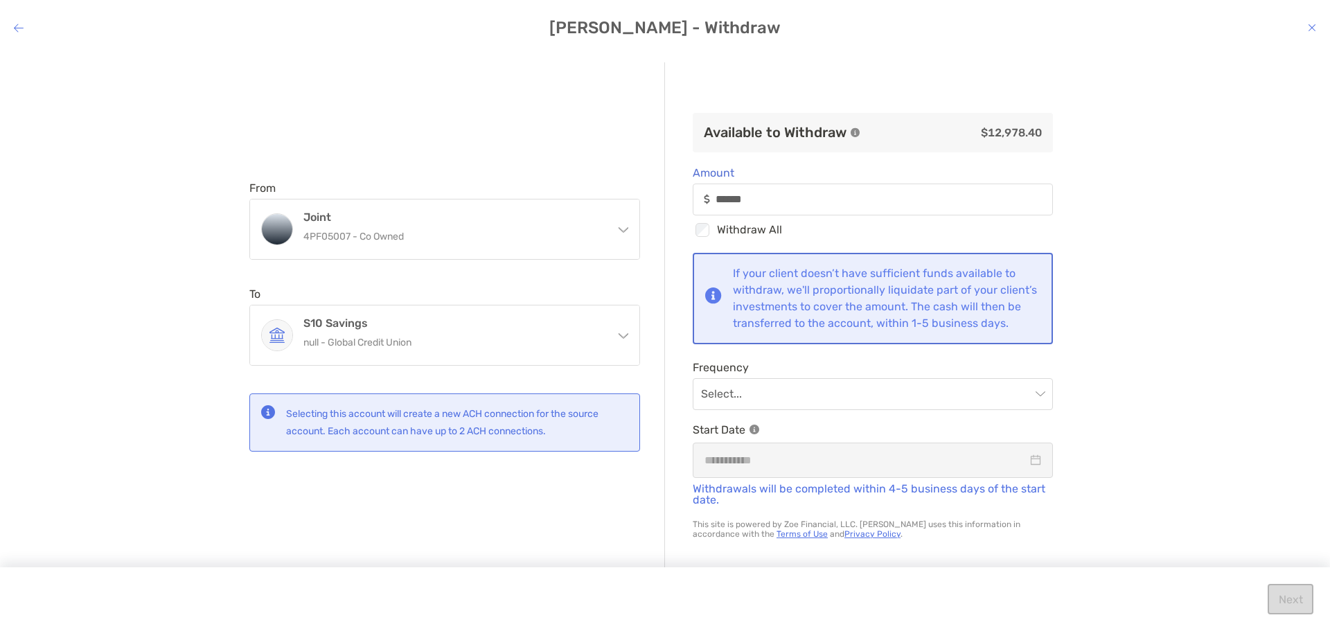
type input "******"
click at [832, 227] on div "Checkbox Withdraw All" at bounding box center [872, 230] width 360 height 18
click at [1313, 20] on h4 "[PERSON_NAME] - Withdraw" at bounding box center [665, 27] width 1330 height 19
click at [1304, 33] on h4 "[PERSON_NAME] - Withdraw" at bounding box center [665, 27] width 1330 height 19
click at [1314, 26] on icon "modal" at bounding box center [1311, 27] width 8 height 11
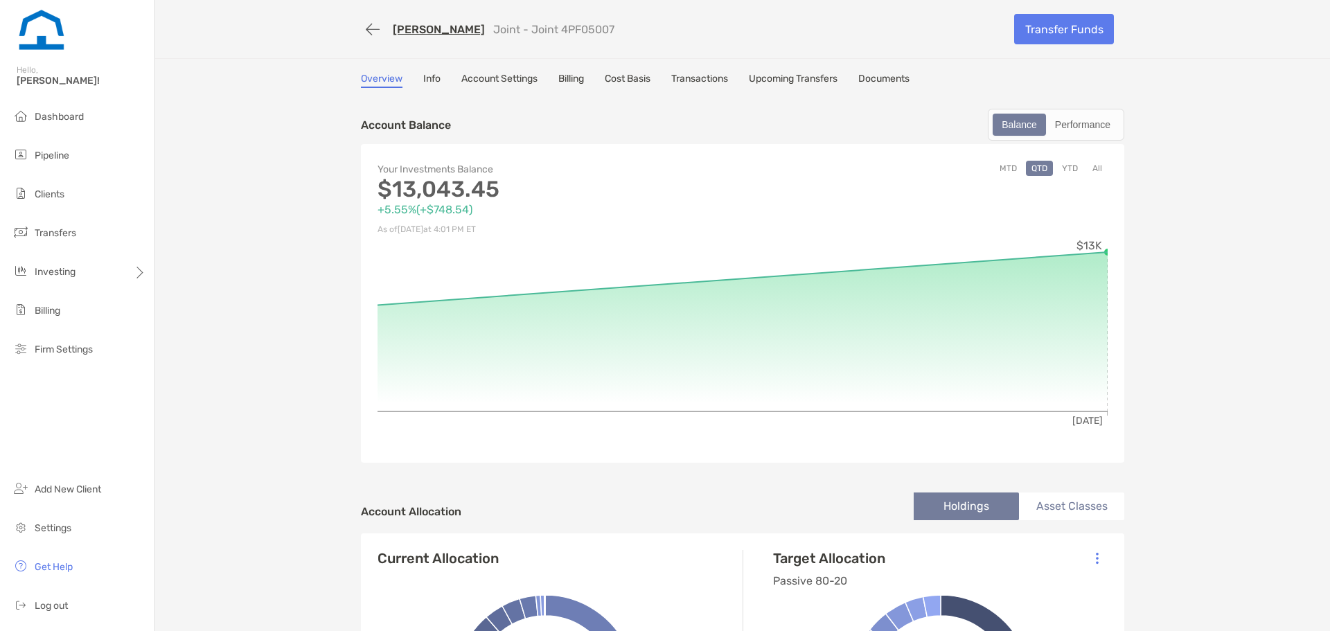
click at [632, 75] on link "Cost Basis" at bounding box center [628, 80] width 46 height 15
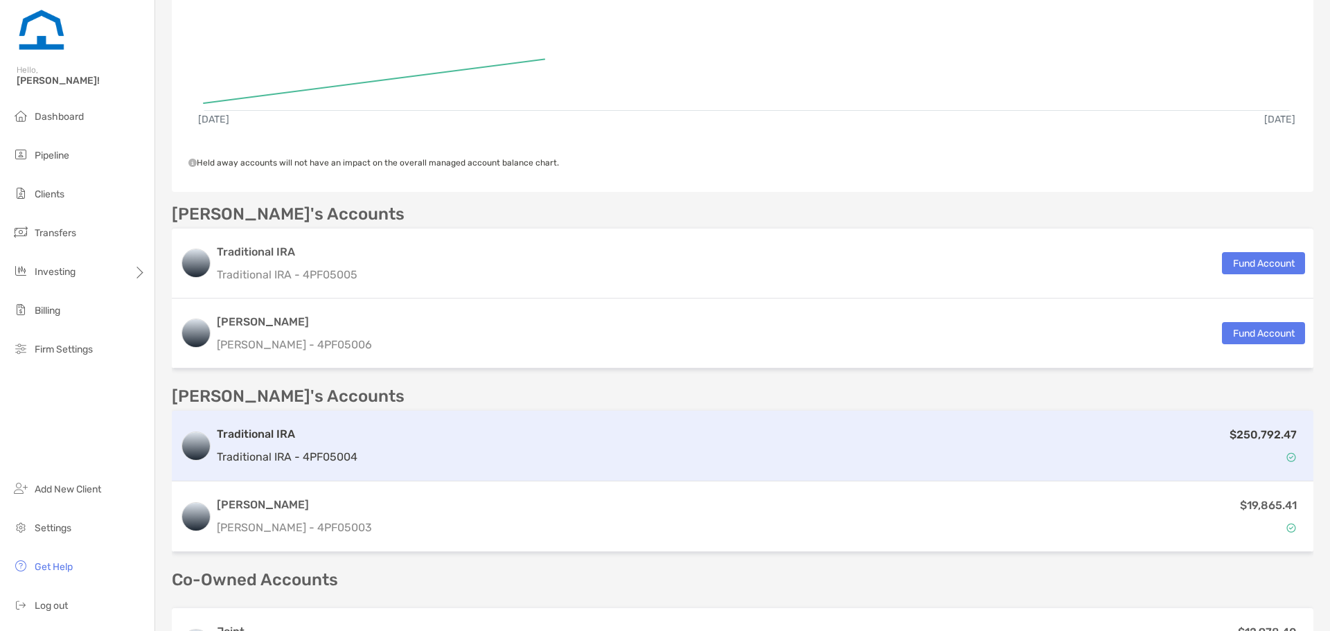
scroll to position [346, 0]
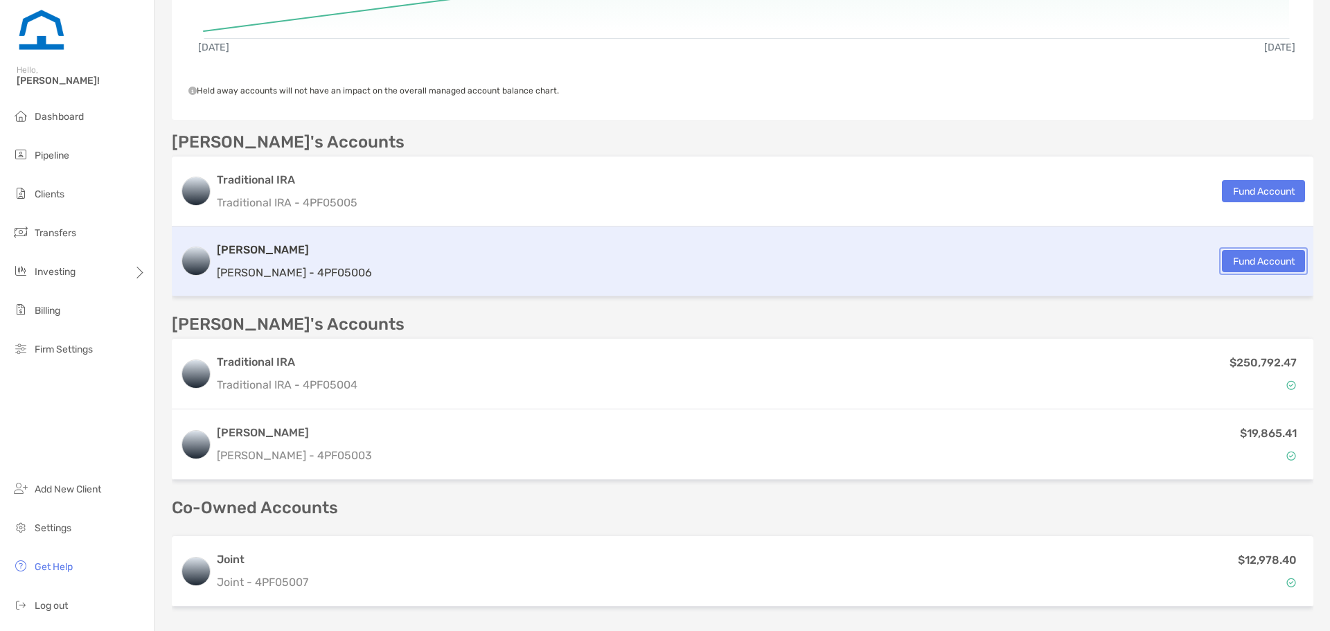
click at [1222, 258] on button "Fund Account" at bounding box center [1263, 261] width 83 height 22
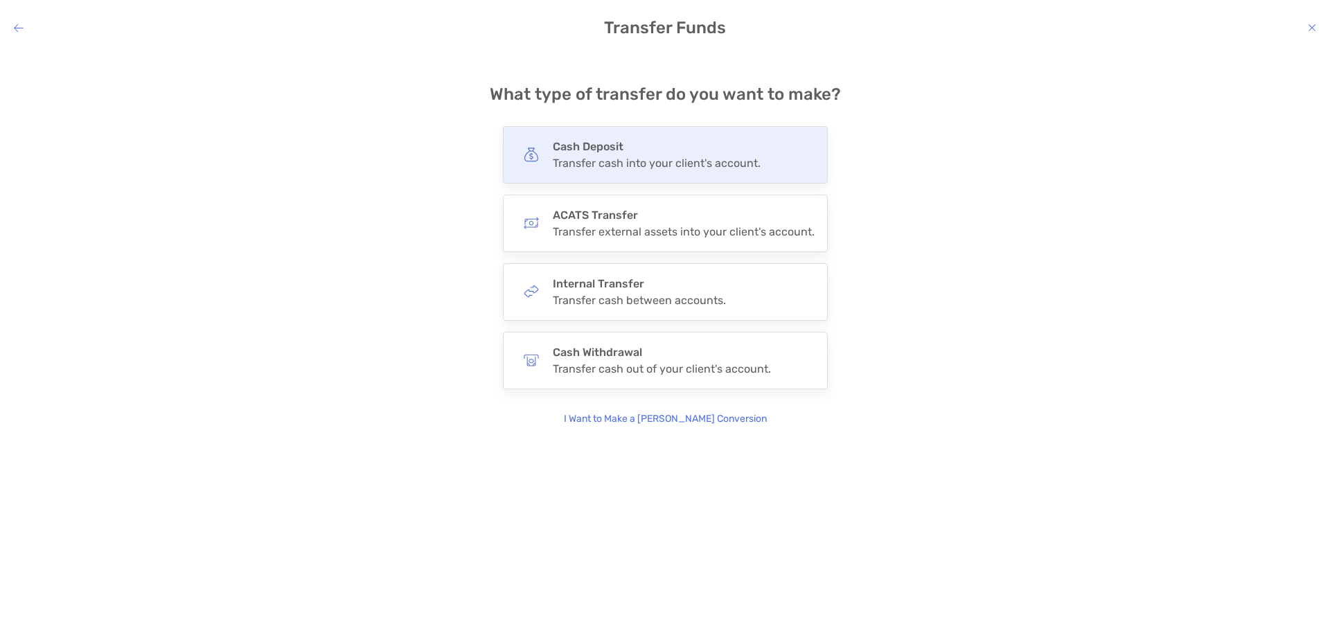
click at [618, 174] on div "Cash Deposit Transfer cash into your client's account." at bounding box center [665, 154] width 325 height 57
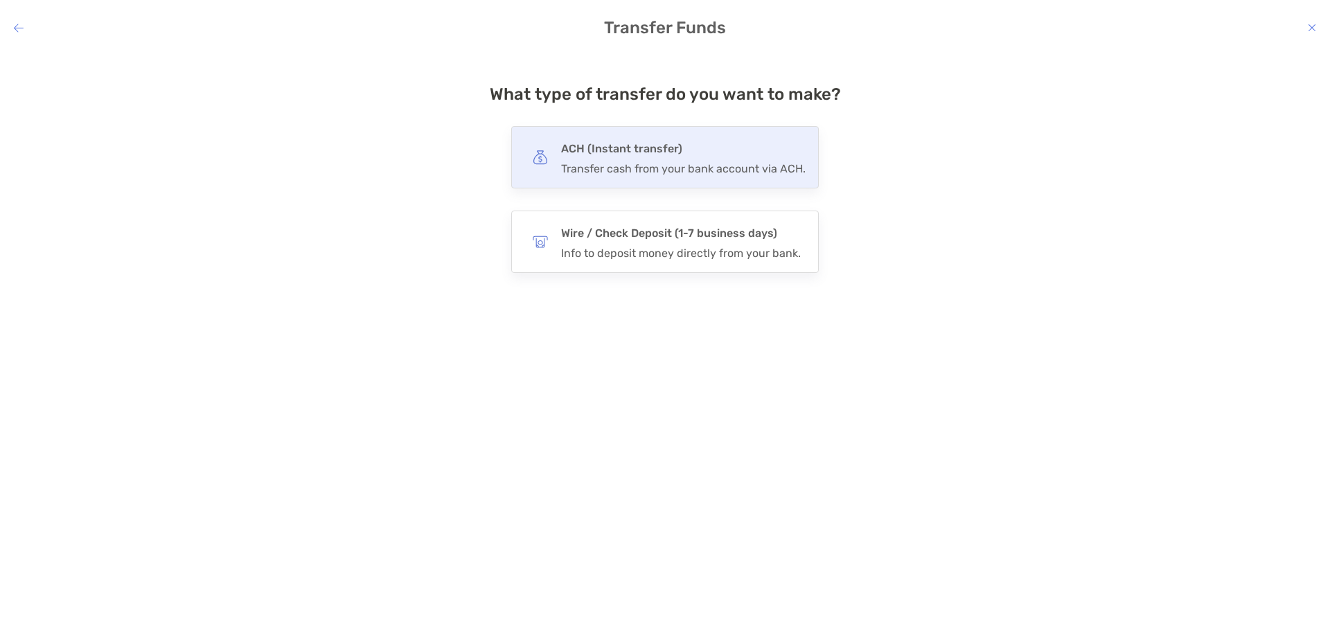
click at [659, 160] on div "ACH (Instant transfer) Transfer cash from your bank account via ACH." at bounding box center [683, 157] width 244 height 36
click at [0, 0] on input "***" at bounding box center [0, 0] width 0 height 0
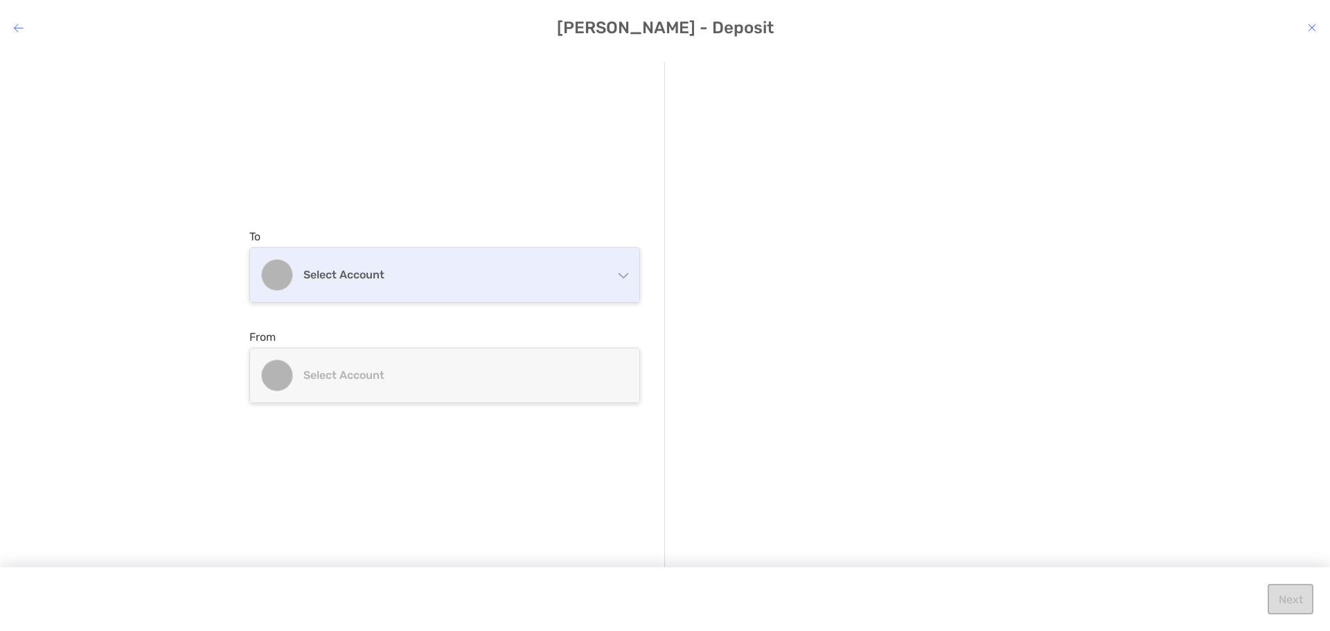
click at [474, 293] on div "Select account" at bounding box center [444, 275] width 389 height 54
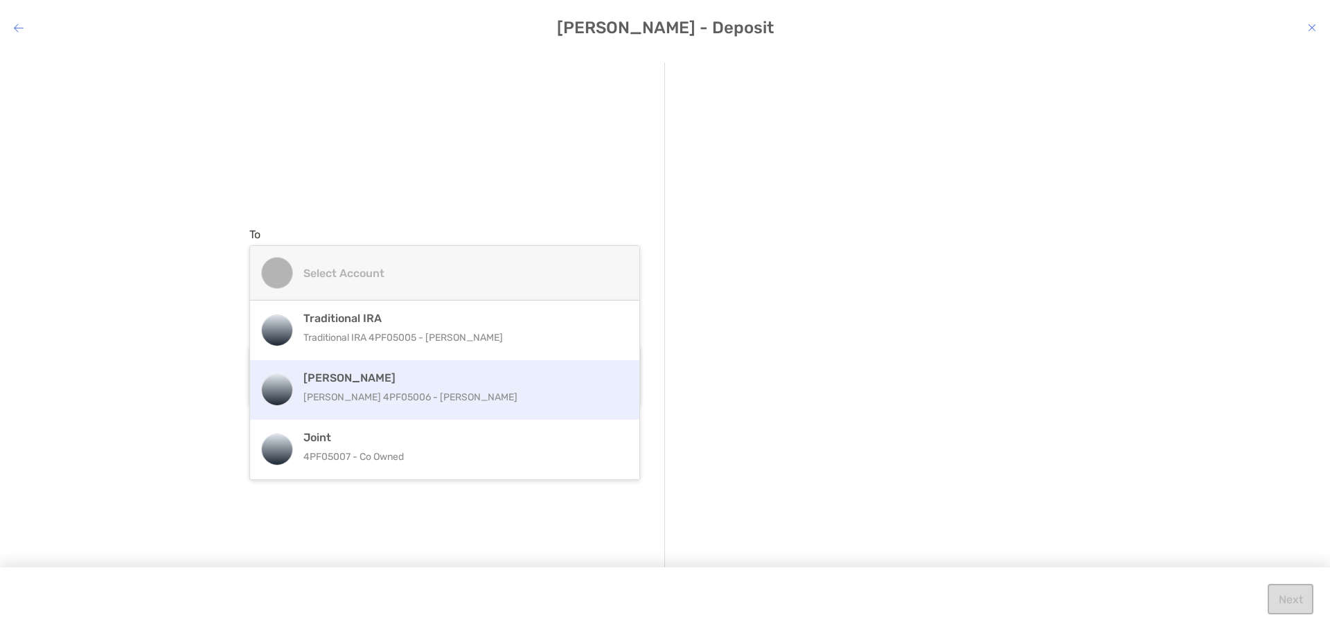
click at [473, 388] on div "Roth IRA Roth IRA 4PF05006 - Jeffrey Tuttle" at bounding box center [459, 389] width 312 height 37
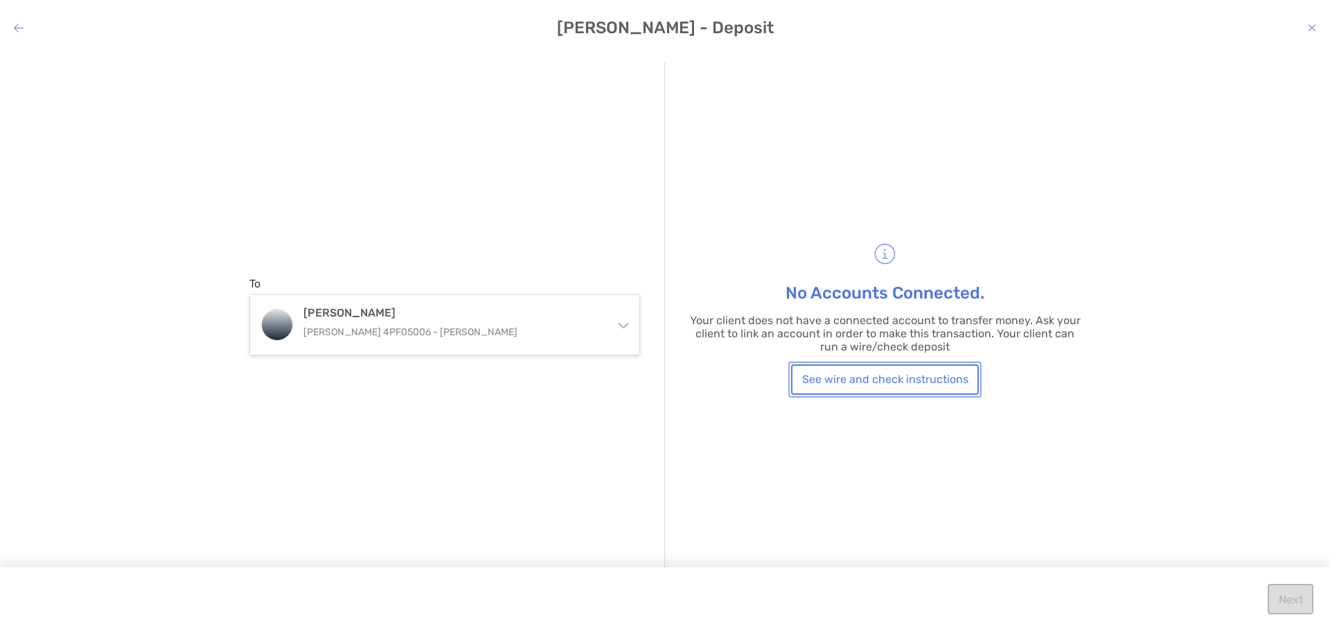
click at [895, 375] on button "See wire and check instructions" at bounding box center [885, 379] width 188 height 30
